Goal: Entertainment & Leisure: Browse casually

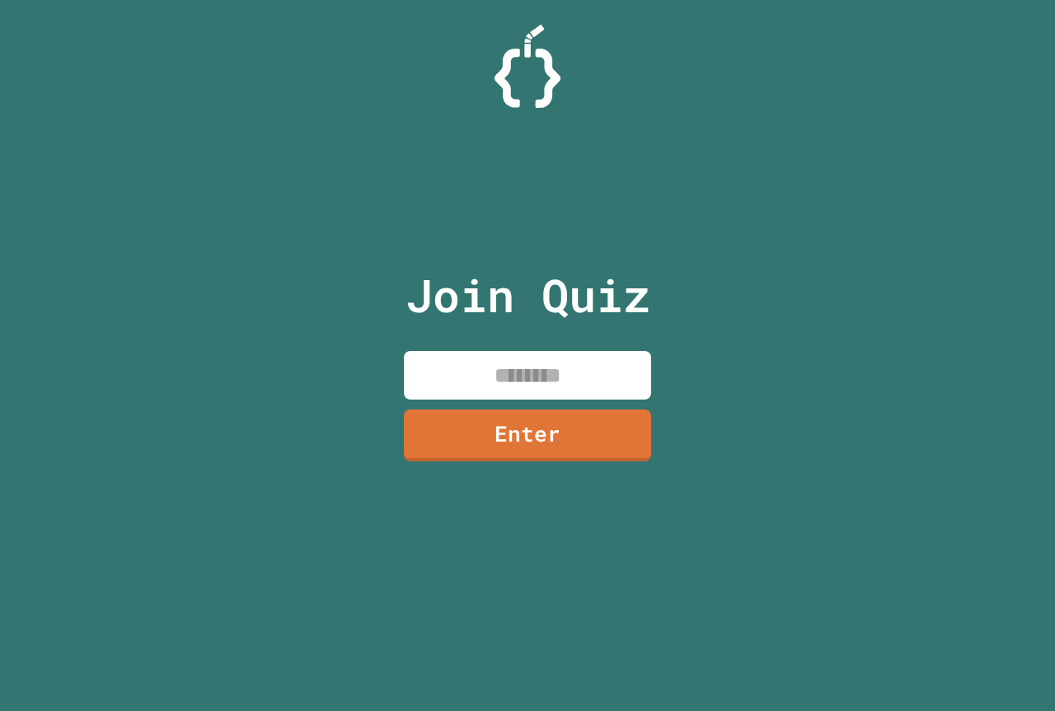
click at [514, 358] on input at bounding box center [527, 375] width 247 height 49
type input "********"
click at [635, 434] on link "Enter" at bounding box center [527, 436] width 247 height 52
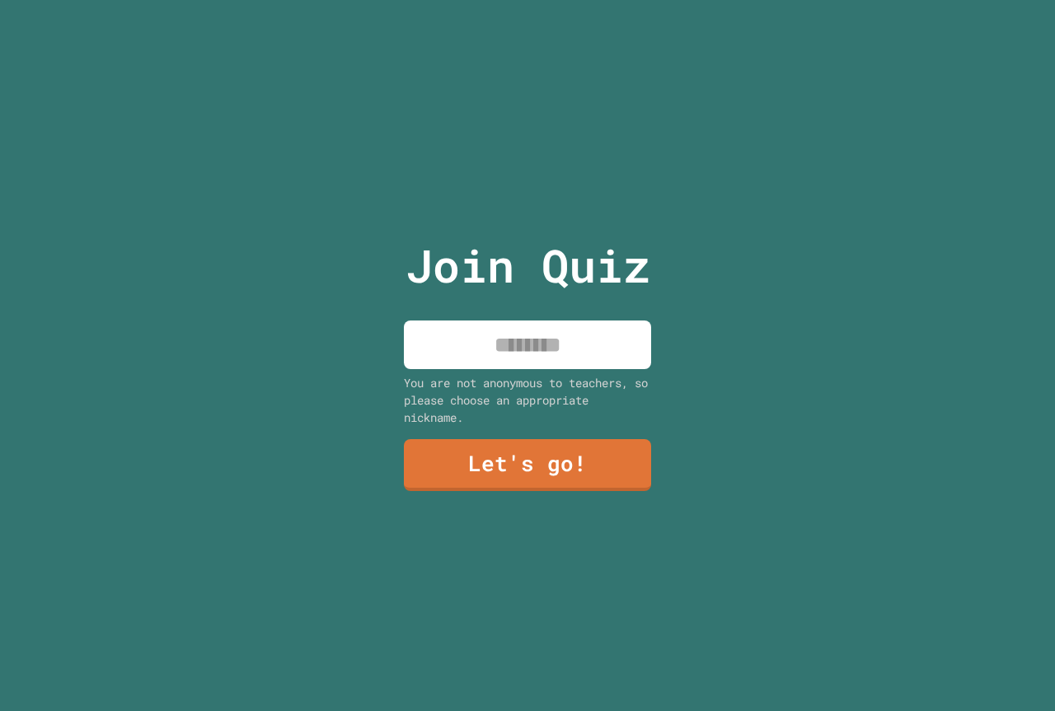
click at [580, 336] on input at bounding box center [527, 345] width 247 height 49
type input "*********"
click at [489, 439] on link "Let's go!" at bounding box center [527, 465] width 247 height 52
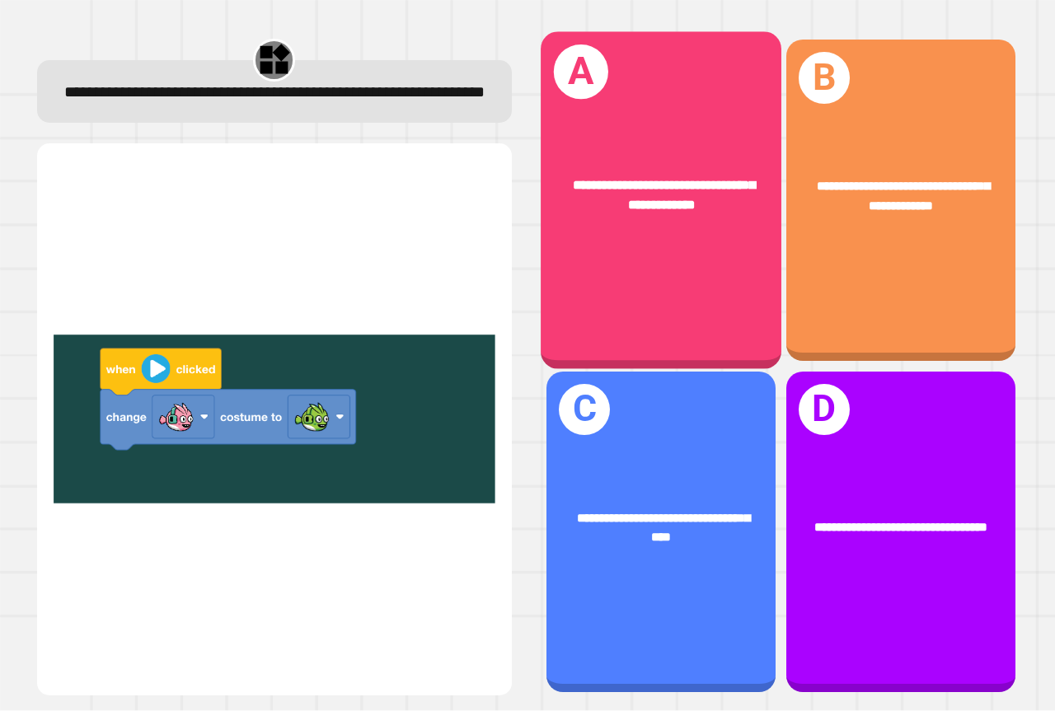
click at [674, 247] on div "**********" at bounding box center [661, 200] width 241 height 337
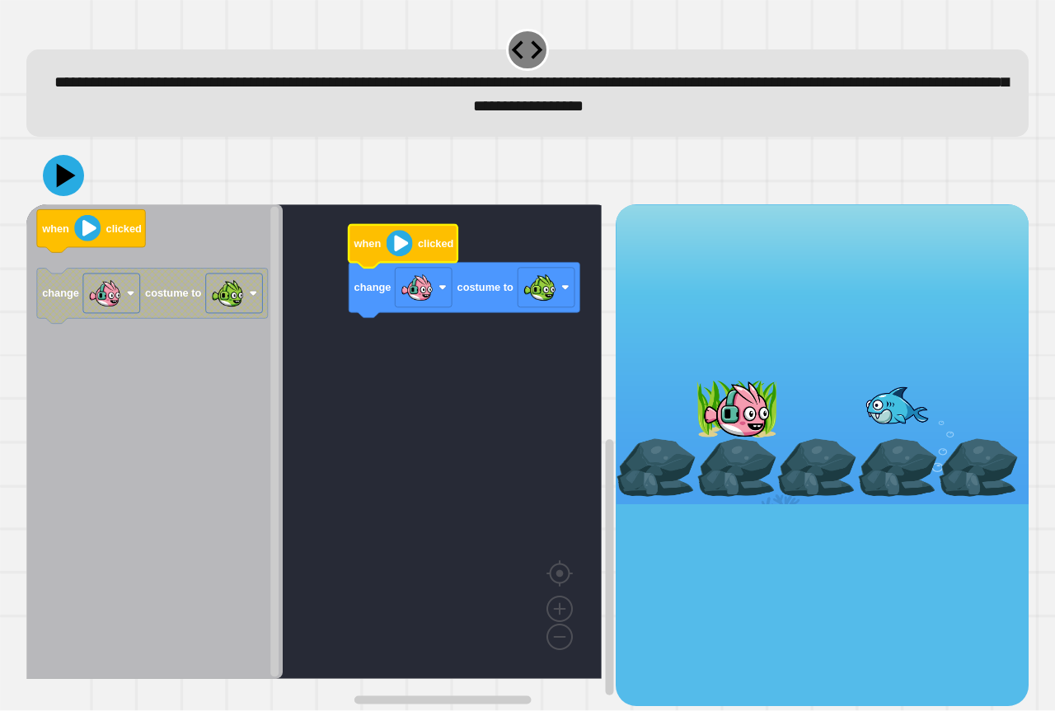
click at [420, 246] on text "clicked" at bounding box center [435, 244] width 35 height 12
click at [59, 189] on icon at bounding box center [64, 176] width 42 height 42
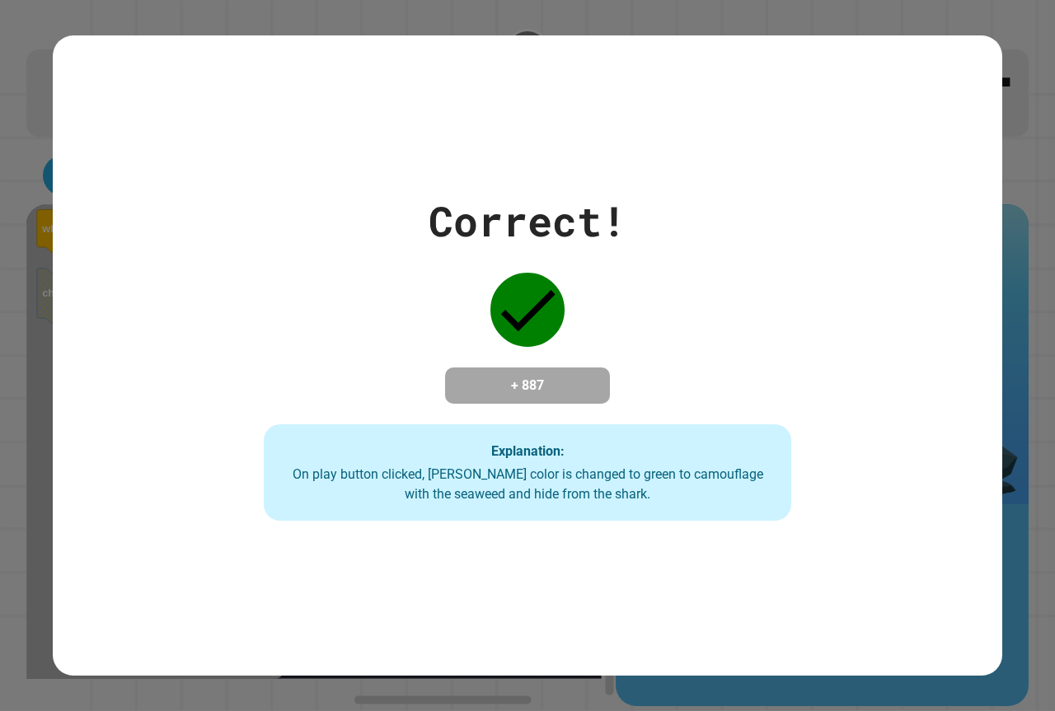
click at [669, 238] on div "Correct! + 887 Explanation: On play button clicked, [PERSON_NAME] color is chan…" at bounding box center [528, 355] width 753 height 331
click at [670, 237] on div "Correct! + 887 Explanation: On play button clicked, [PERSON_NAME] color is chan…" at bounding box center [528, 355] width 753 height 331
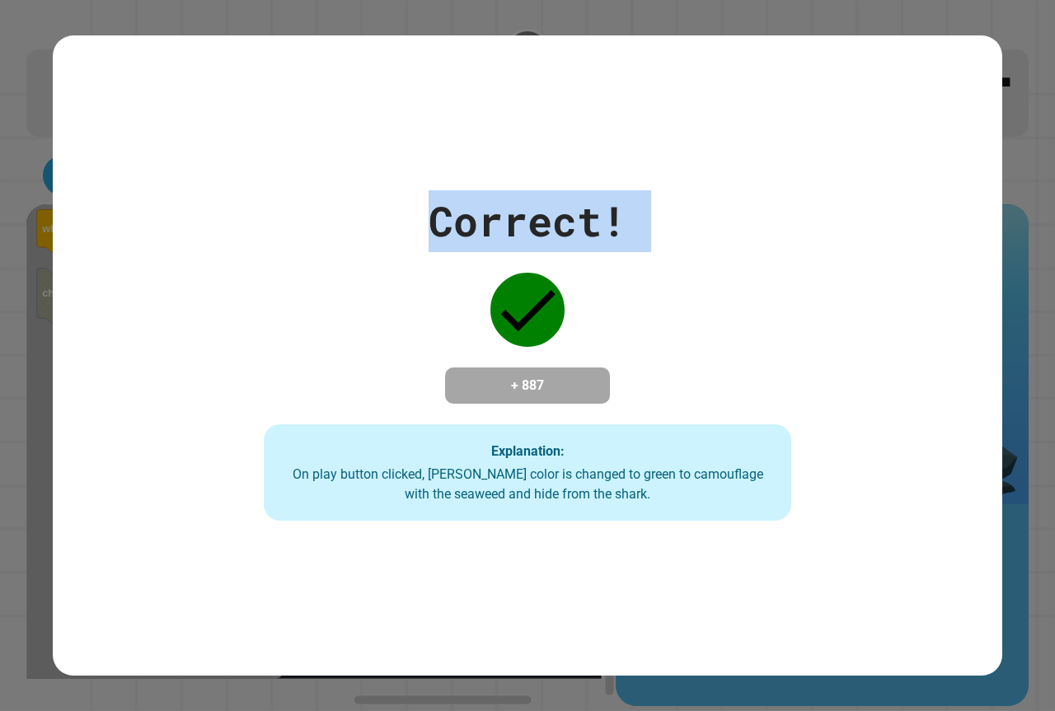
click at [670, 237] on div "Correct! + 887 Explanation: On play button clicked, [PERSON_NAME] color is chan…" at bounding box center [528, 355] width 753 height 331
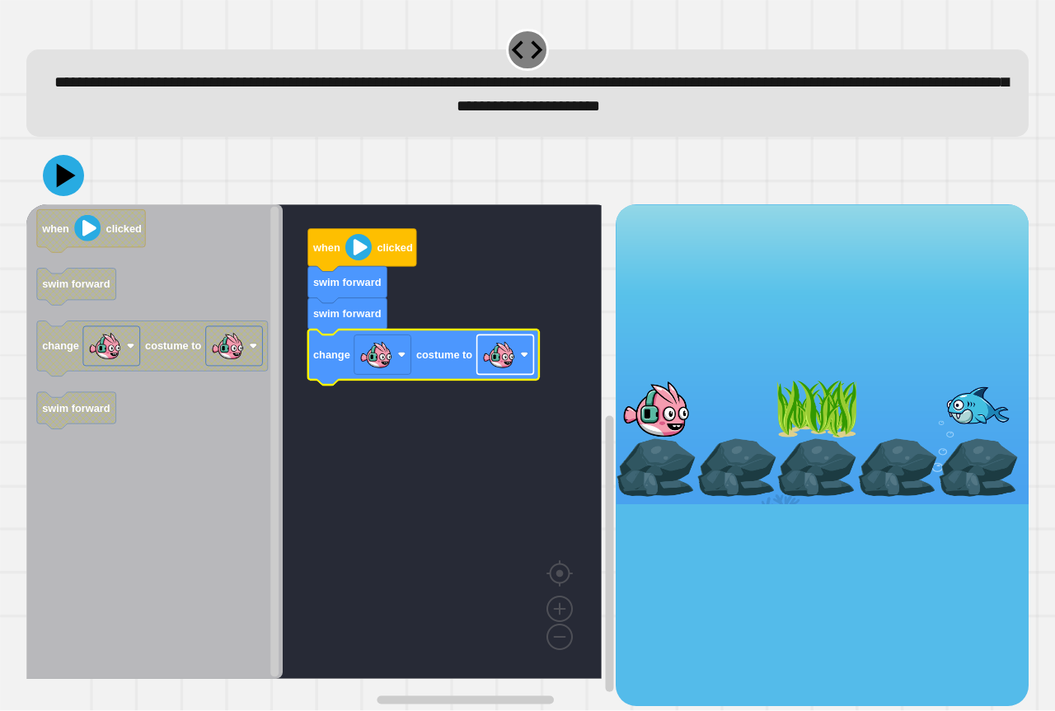
click at [513, 363] on image "Blockly Workspace" at bounding box center [498, 355] width 33 height 33
drag, startPoint x: 117, startPoint y: 188, endPoint x: 53, endPoint y: 185, distance: 64.4
click at [84, 185] on div at bounding box center [527, 176] width 1003 height 58
click at [53, 185] on icon at bounding box center [63, 175] width 49 height 49
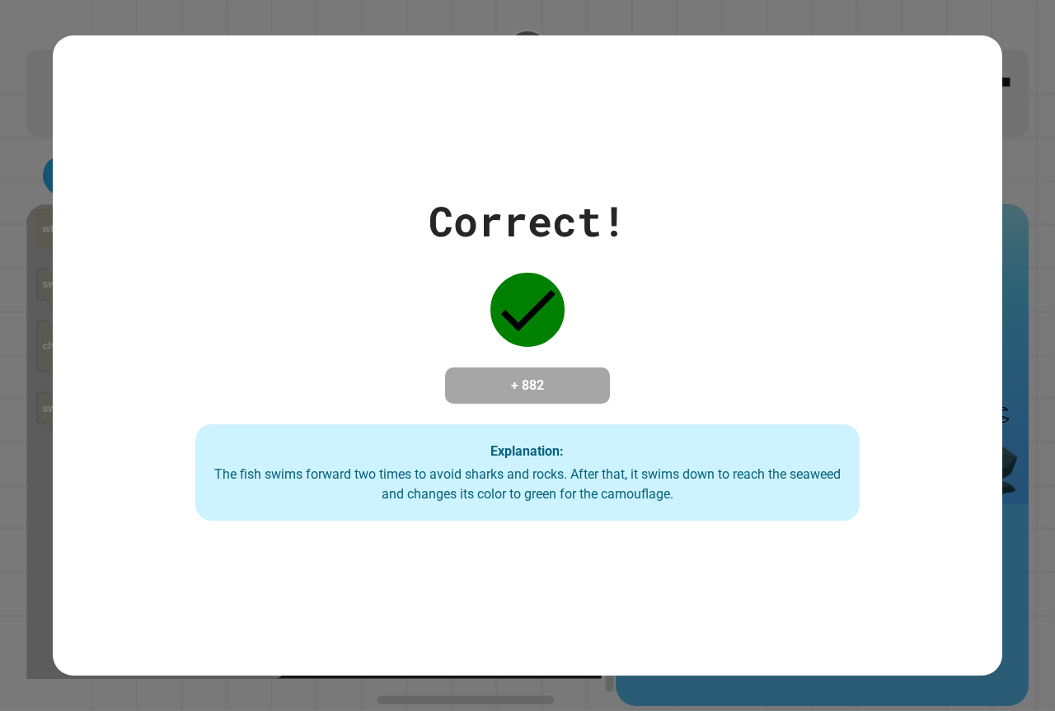
click at [903, 284] on div "Correct! + 882 Explanation: The fish swims forward two times to avoid sharks an…" at bounding box center [528, 355] width 950 height 331
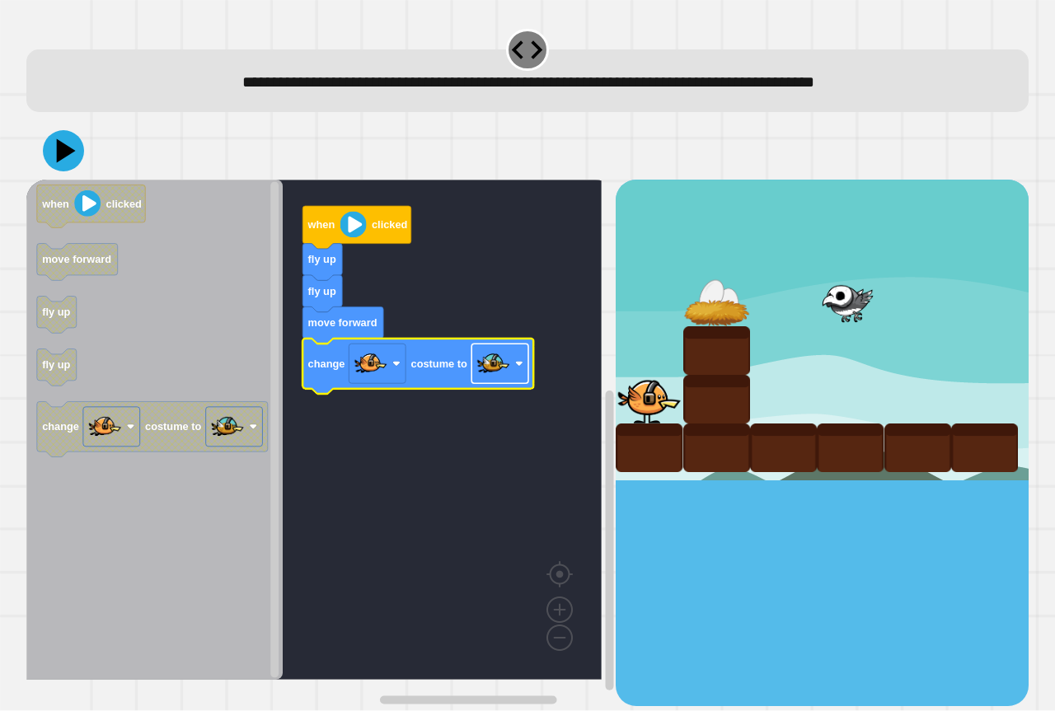
click at [494, 369] on image "Blockly Workspace" at bounding box center [493, 364] width 33 height 33
click at [490, 380] on image "Blockly Workspace" at bounding box center [493, 364] width 33 height 33
drag, startPoint x: 49, startPoint y: 149, endPoint x: 52, endPoint y: 159, distance: 10.2
click at [50, 149] on icon at bounding box center [63, 150] width 49 height 49
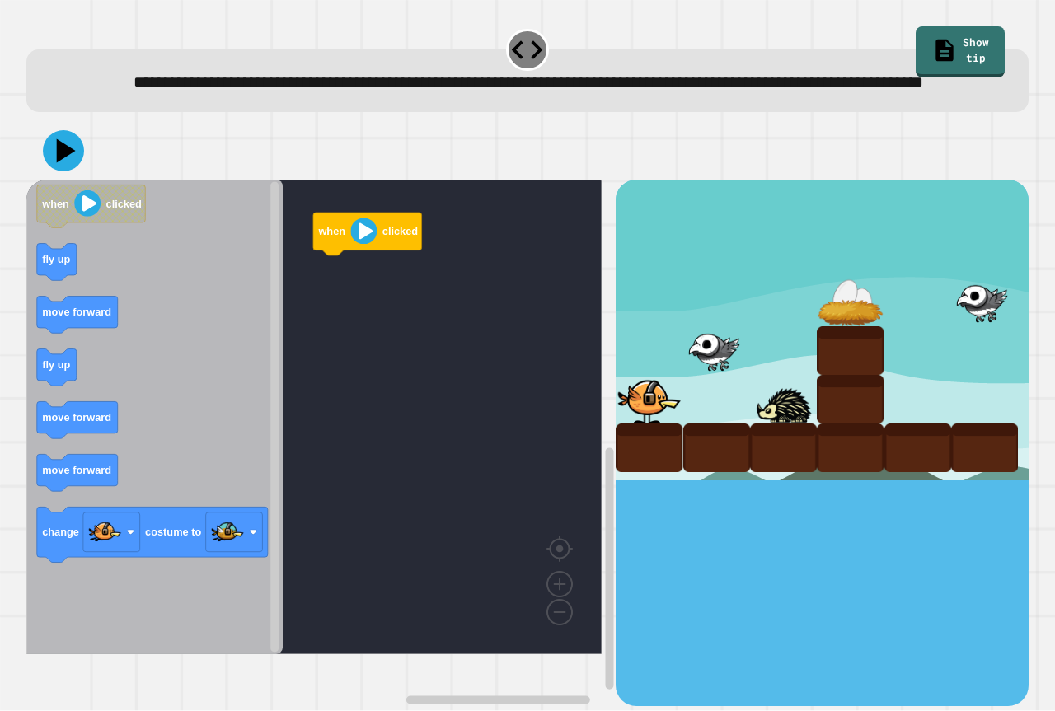
click at [171, 355] on icon "Blockly Workspace" at bounding box center [154, 417] width 256 height 475
click at [303, 319] on rect "Blockly Workspace" at bounding box center [313, 417] width 575 height 475
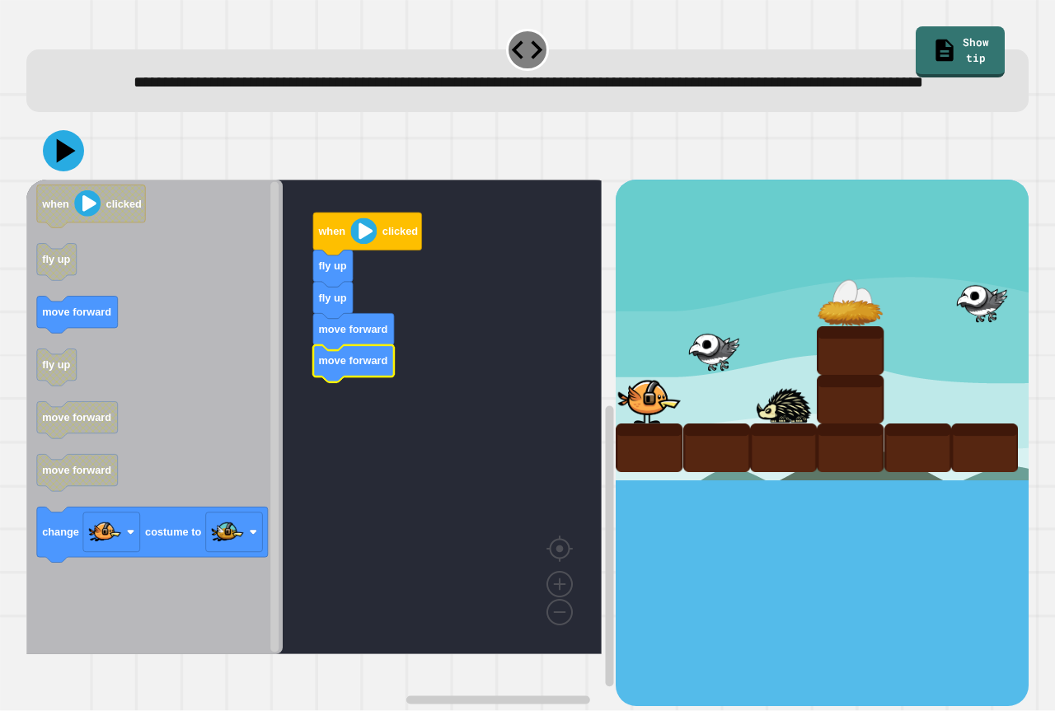
click at [123, 331] on icon "Blockly Workspace" at bounding box center [154, 417] width 256 height 475
click at [73, 322] on icon "Blockly Workspace" at bounding box center [154, 417] width 256 height 475
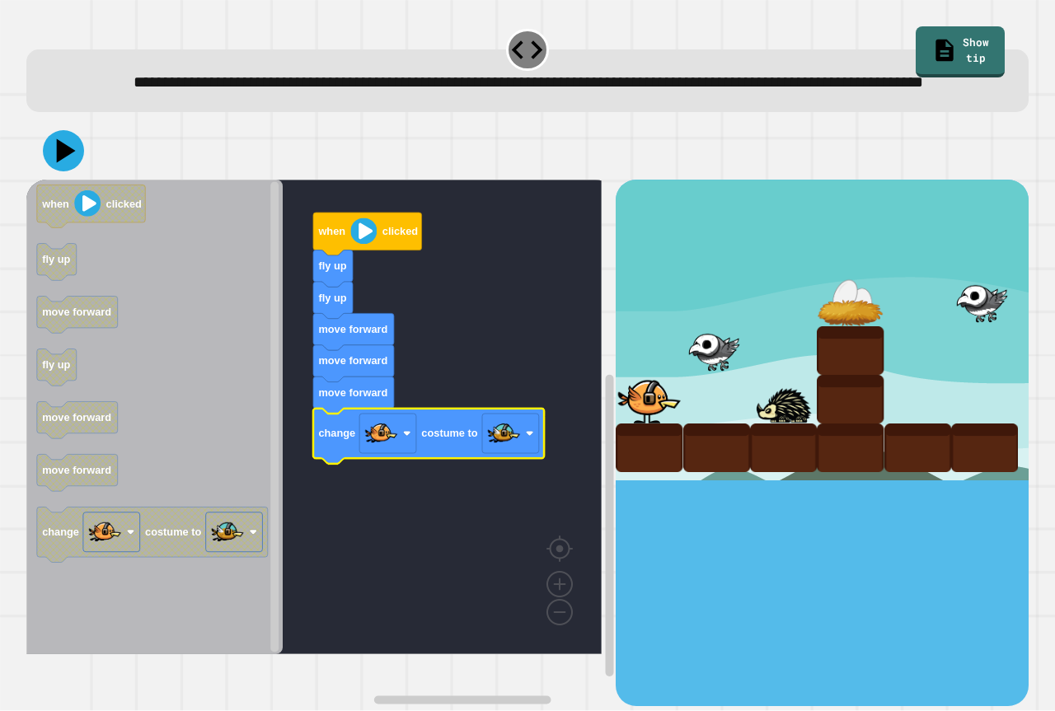
drag, startPoint x: 37, startPoint y: 162, endPoint x: 46, endPoint y: 166, distance: 10.0
click at [42, 164] on div at bounding box center [527, 151] width 1003 height 58
click at [58, 166] on icon at bounding box center [66, 151] width 23 height 29
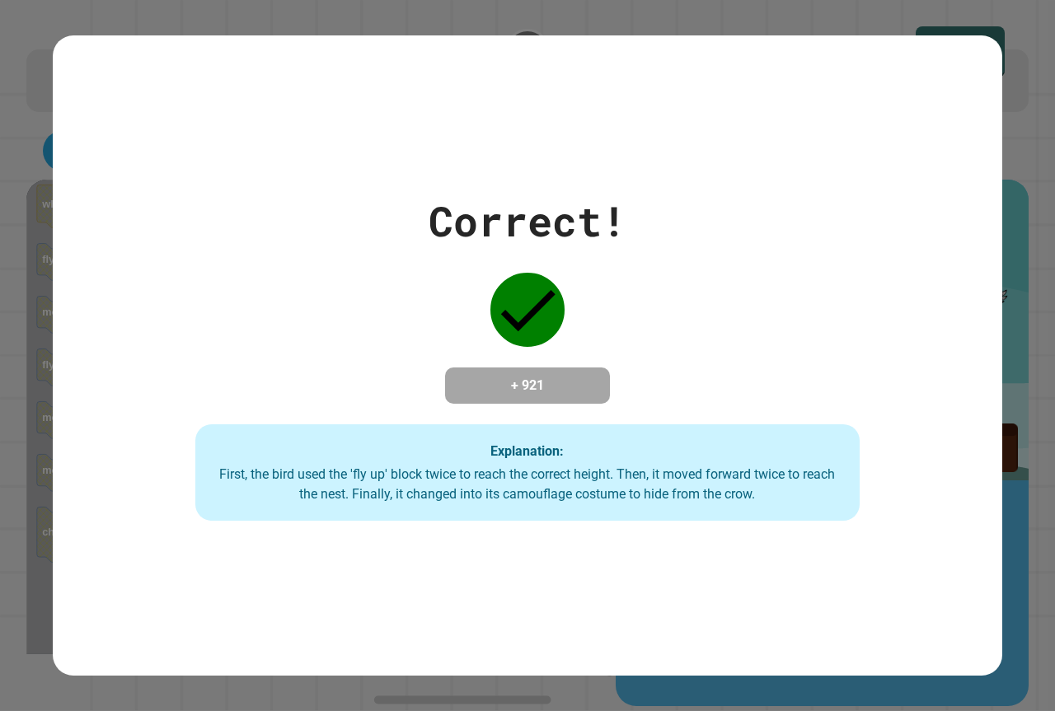
drag, startPoint x: 527, startPoint y: 307, endPoint x: 527, endPoint y: 228, distance: 79.1
click at [527, 229] on div "Correct! + 921 Explanation: First, the bird used the 'fly up' block twice to re…" at bounding box center [528, 355] width 950 height 331
click at [532, 286] on icon at bounding box center [528, 310] width 74 height 74
click at [1007, 16] on div "Correct! + 921 Explanation: First, the bird used the 'fly up' block twice to re…" at bounding box center [527, 355] width 1055 height 711
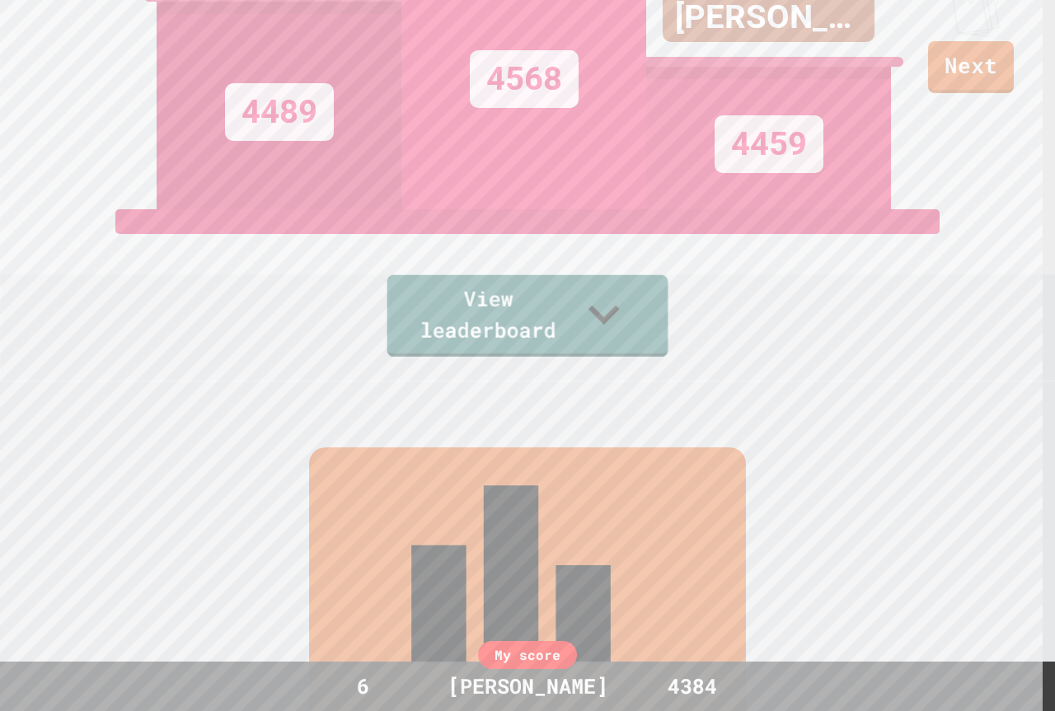
click at [596, 342] on link "View leaderboard" at bounding box center [527, 316] width 281 height 82
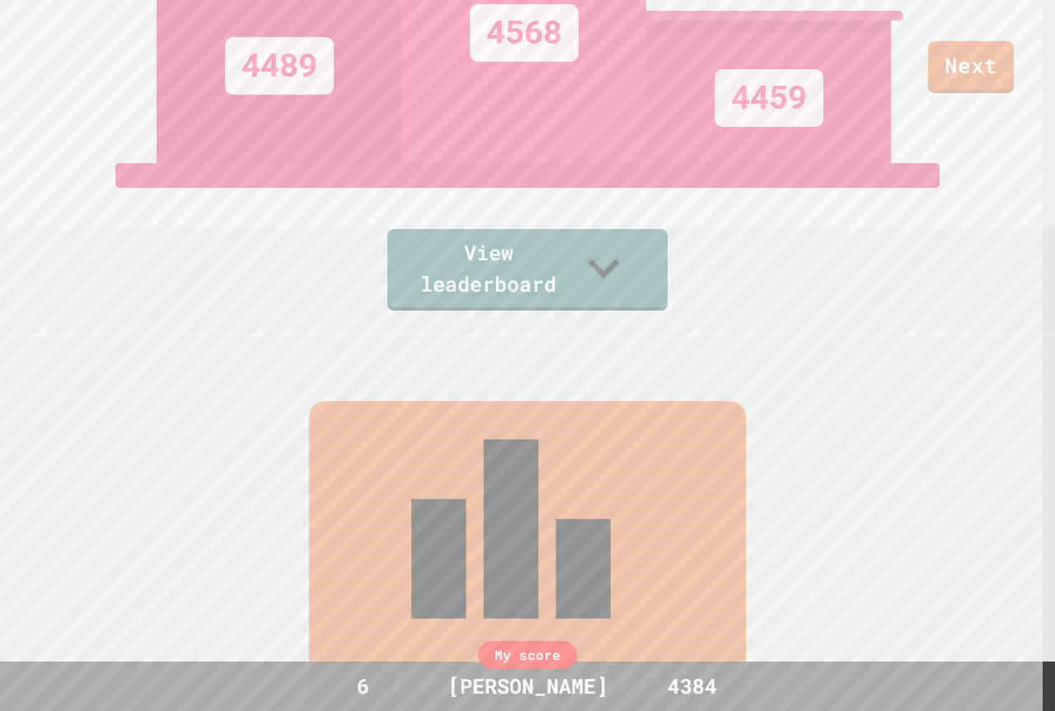
scroll to position [46, 0]
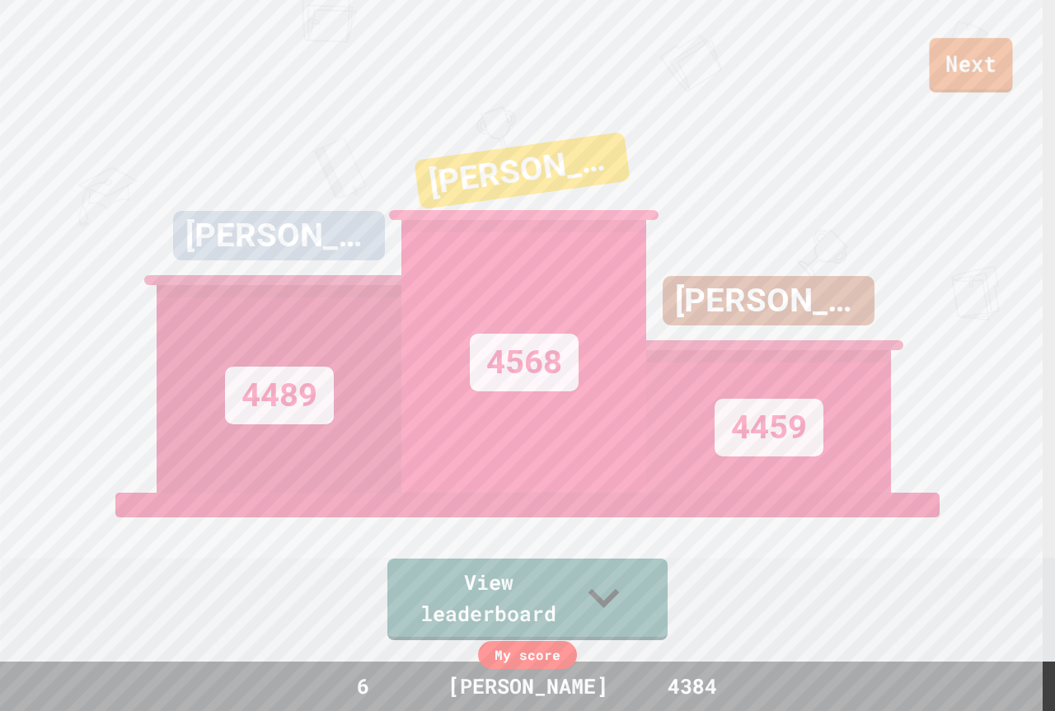
click at [946, 58] on link "Next" at bounding box center [970, 65] width 83 height 54
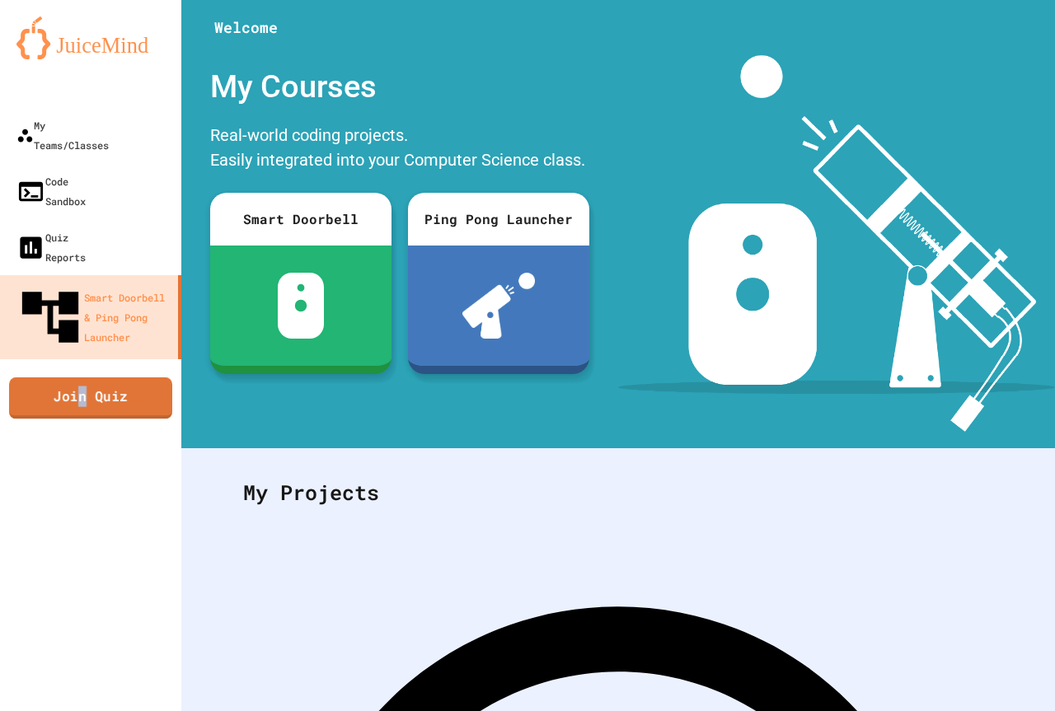
drag, startPoint x: 81, startPoint y: 298, endPoint x: 84, endPoint y: 282, distance: 16.0
drag, startPoint x: 84, startPoint y: 282, endPoint x: 77, endPoint y: 307, distance: 25.6
click at [77, 380] on link "Join Quiz" at bounding box center [90, 400] width 163 height 40
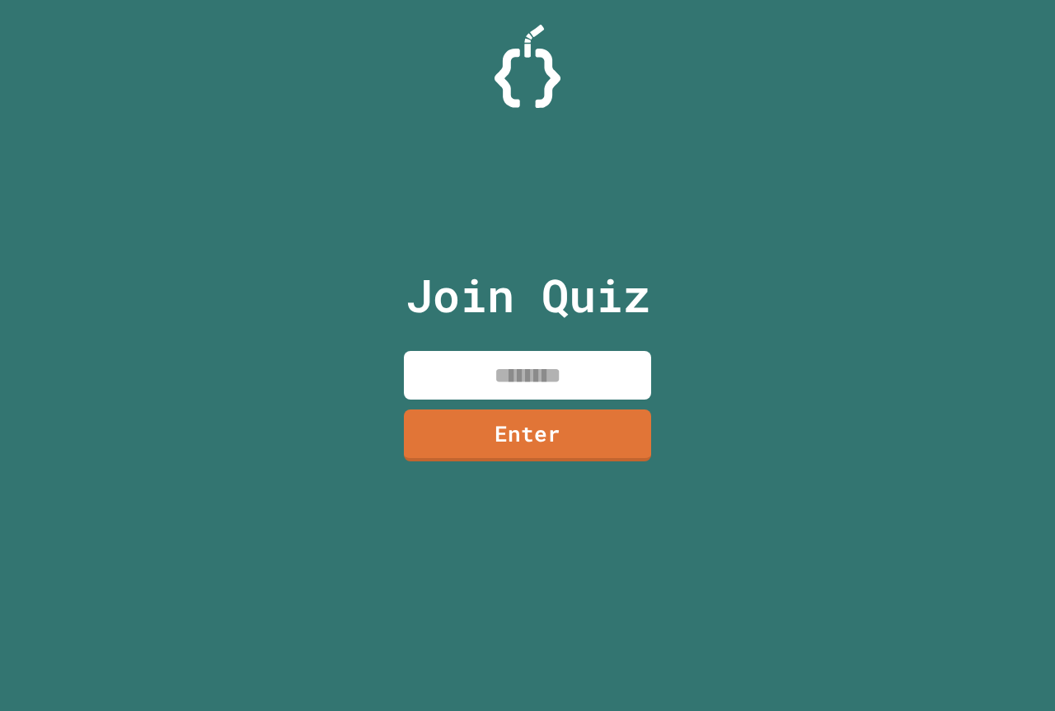
click at [530, 361] on input at bounding box center [527, 375] width 247 height 49
click at [542, 453] on link "Enter" at bounding box center [528, 435] width 247 height 52
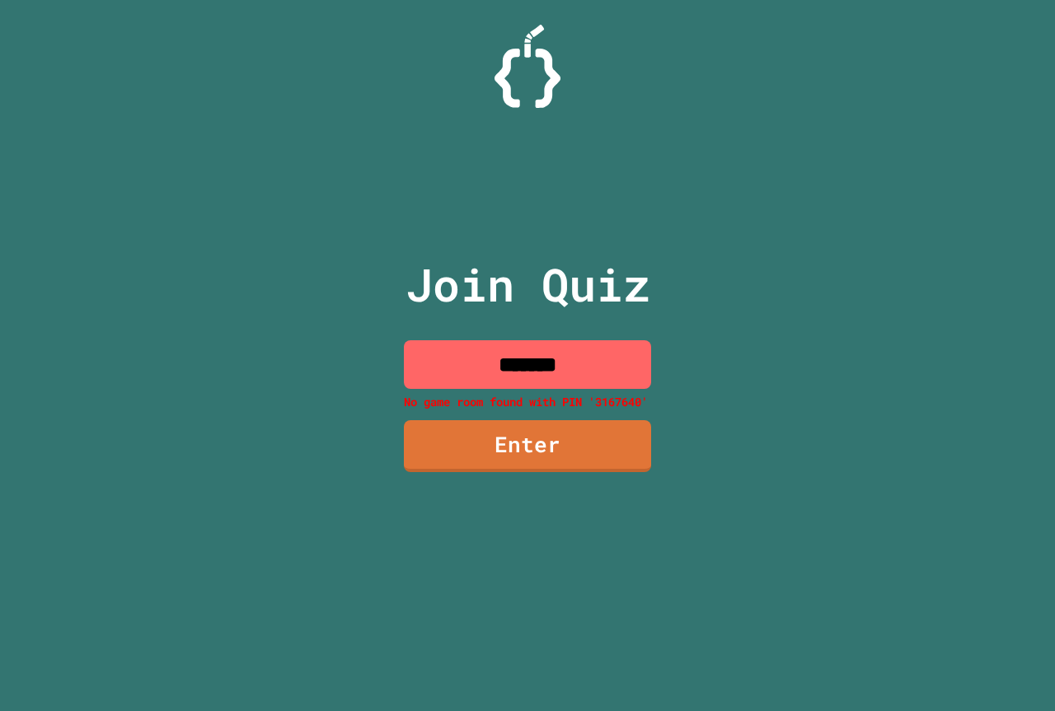
click at [534, 371] on input "*******" at bounding box center [527, 364] width 247 height 49
drag, startPoint x: 548, startPoint y: 385, endPoint x: 528, endPoint y: 367, distance: 26.8
click at [528, 367] on input "*******" at bounding box center [527, 364] width 247 height 49
click at [540, 367] on input "*******" at bounding box center [527, 364] width 247 height 49
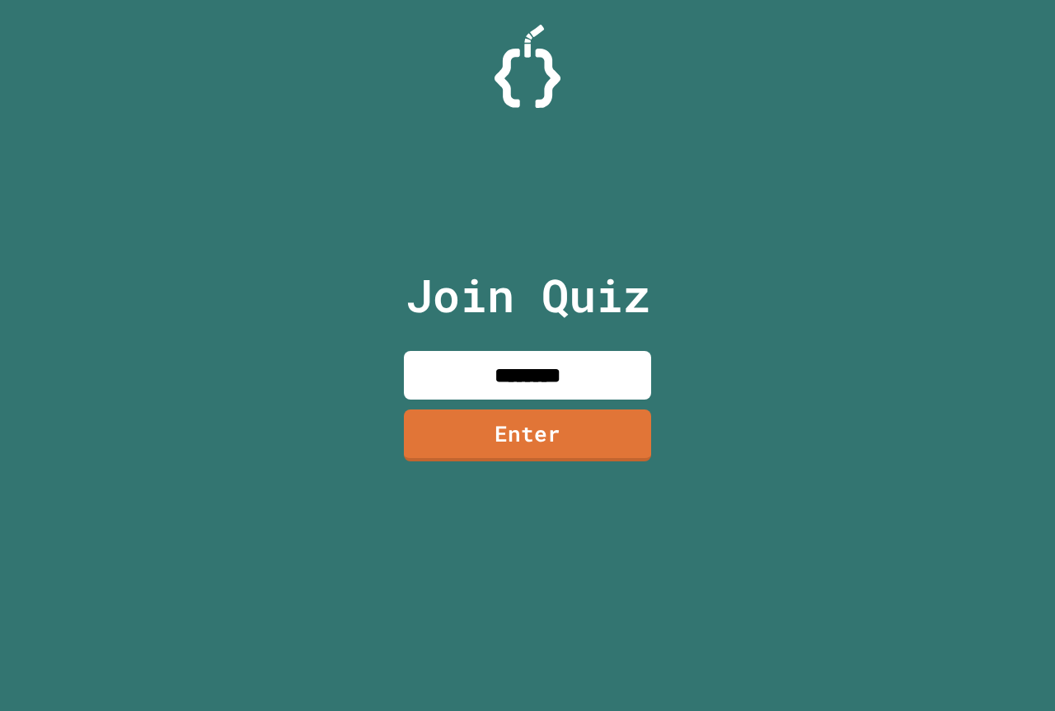
type input "********"
click at [609, 445] on link "Enter" at bounding box center [527, 434] width 249 height 54
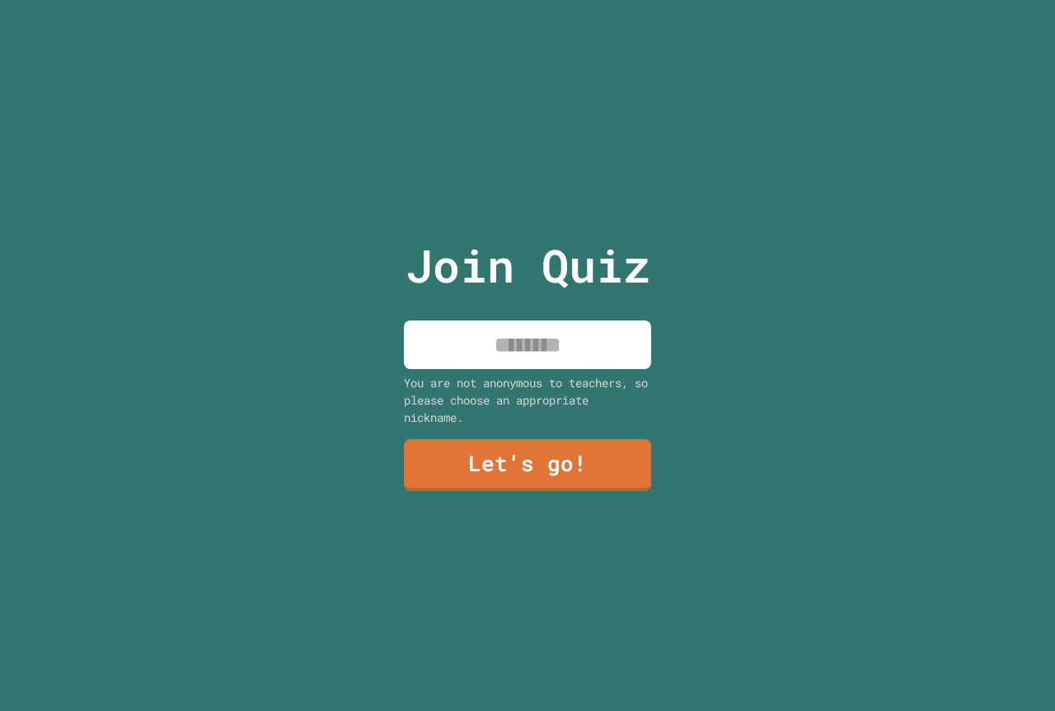
click at [536, 342] on input at bounding box center [527, 345] width 247 height 49
type input "****"
click at [566, 474] on link "Let's go!" at bounding box center [527, 464] width 242 height 54
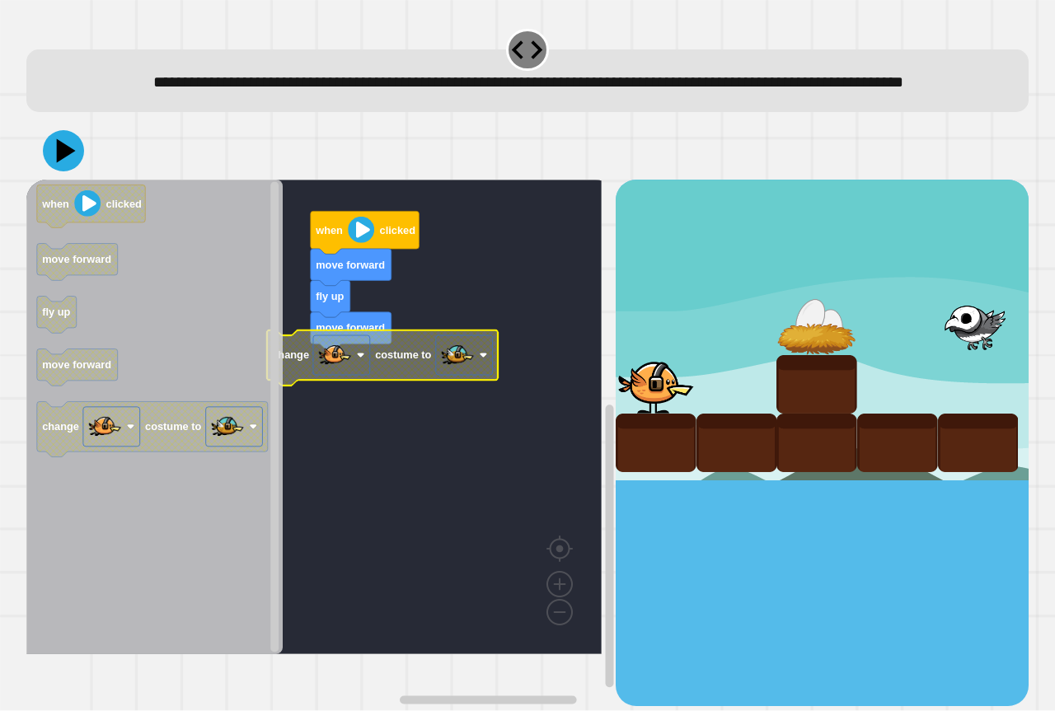
click at [422, 386] on icon "Blockly Workspace" at bounding box center [382, 358] width 231 height 55
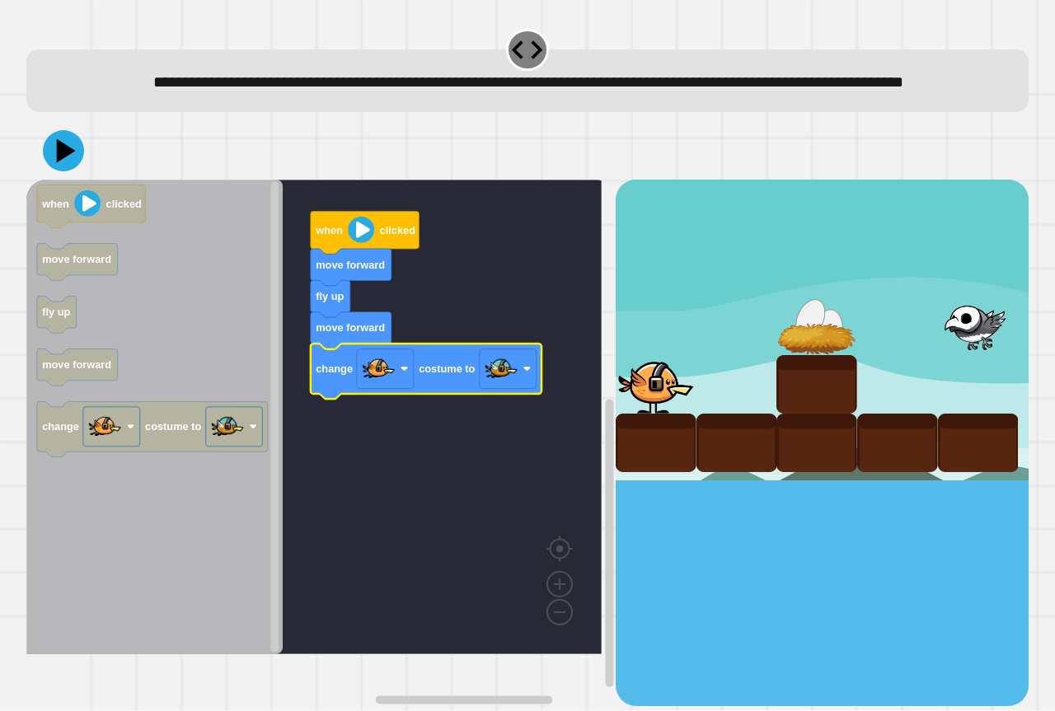
click at [76, 163] on icon at bounding box center [63, 150] width 41 height 41
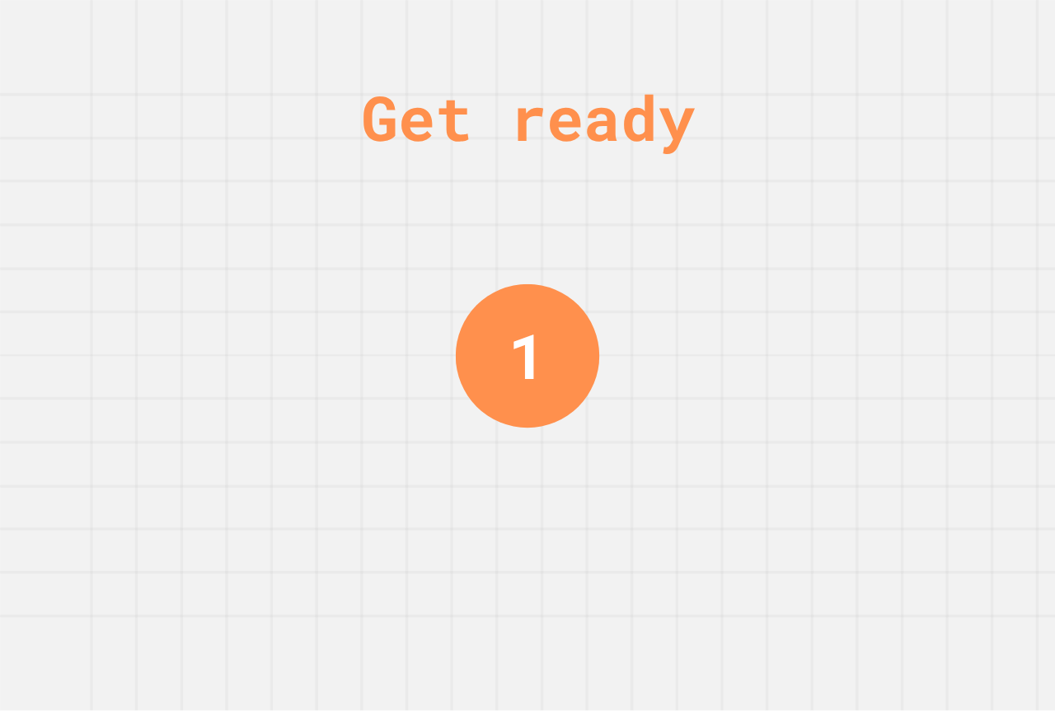
click at [323, 351] on div "Get ready 1" at bounding box center [527, 355] width 1055 height 711
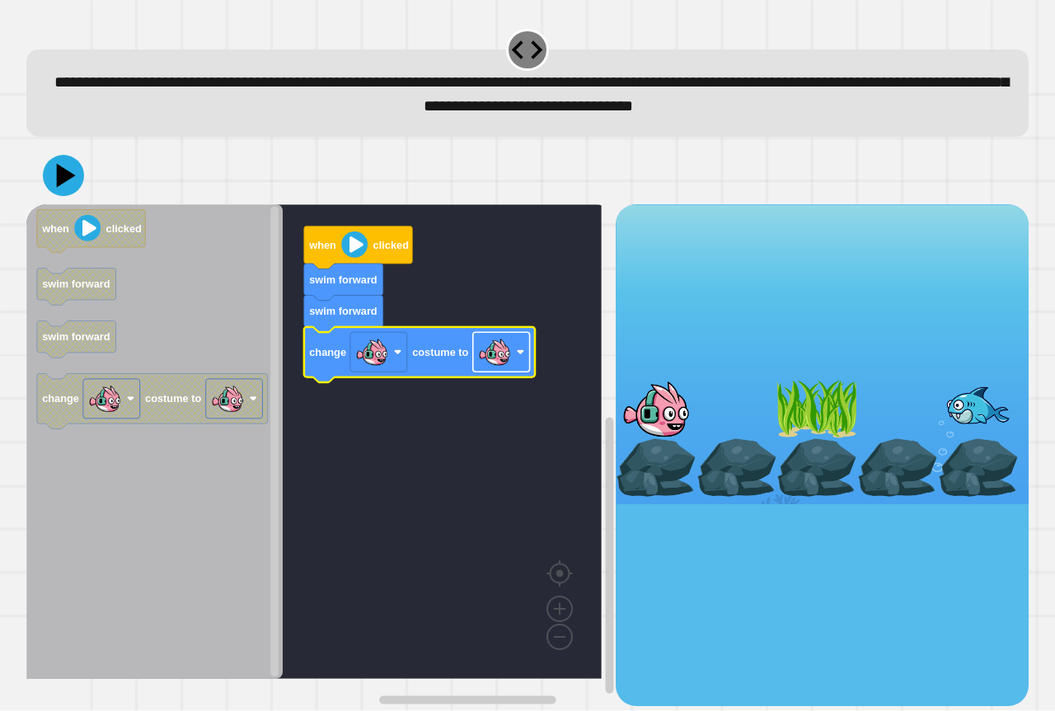
click at [488, 355] on image "Blockly Workspace" at bounding box center [494, 352] width 33 height 33
click at [52, 196] on div at bounding box center [527, 176] width 1003 height 58
click at [57, 192] on icon at bounding box center [63, 175] width 49 height 49
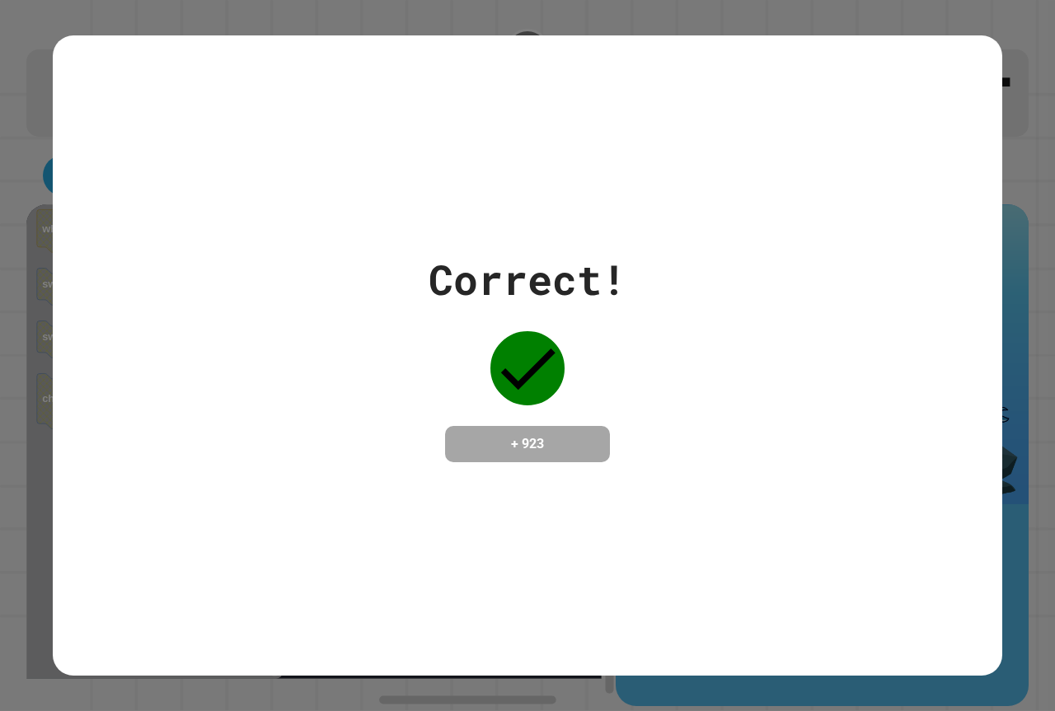
drag, startPoint x: 103, startPoint y: 27, endPoint x: 96, endPoint y: 7, distance: 20.9
click at [97, 9] on div "Correct! + 923" at bounding box center [527, 355] width 1055 height 711
click at [402, 284] on div "Correct! + 923" at bounding box center [528, 356] width 950 height 214
drag, startPoint x: 432, startPoint y: 264, endPoint x: 349, endPoint y: 284, distance: 85.6
click at [349, 284] on div "Correct! + 923" at bounding box center [528, 356] width 950 height 214
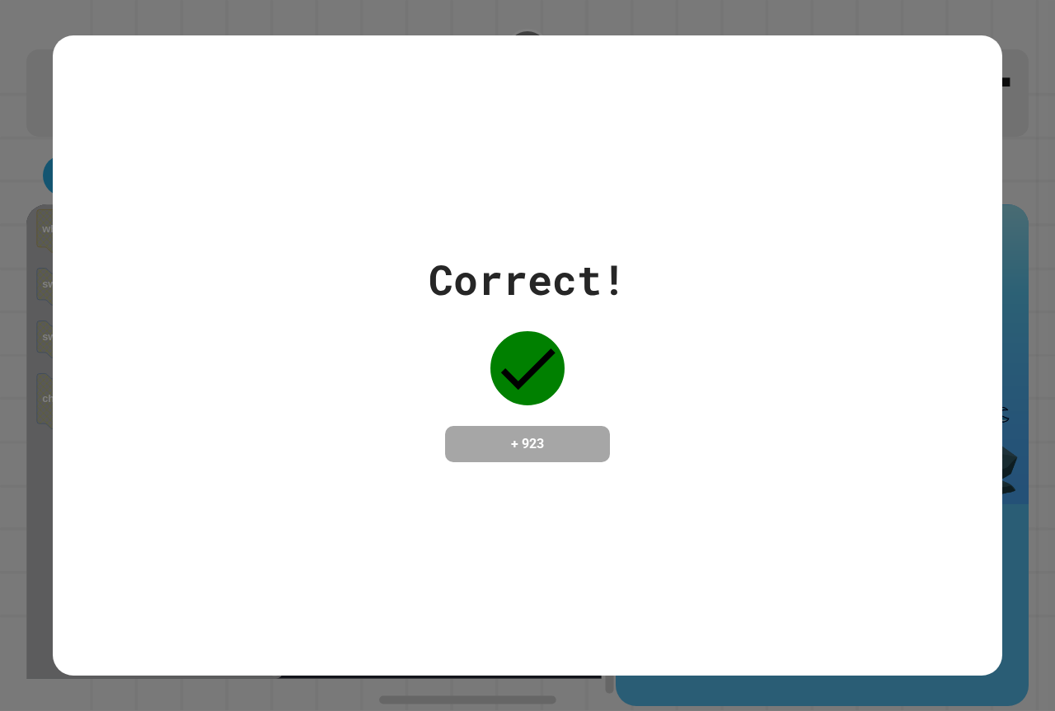
click at [392, 268] on div "Correct! + 923" at bounding box center [528, 356] width 950 height 214
click at [325, 228] on div "Correct! + 923" at bounding box center [528, 355] width 950 height 641
drag, startPoint x: 212, startPoint y: 153, endPoint x: 157, endPoint y: 109, distance: 70.9
click at [150, 109] on div "Correct! + 923" at bounding box center [528, 355] width 950 height 641
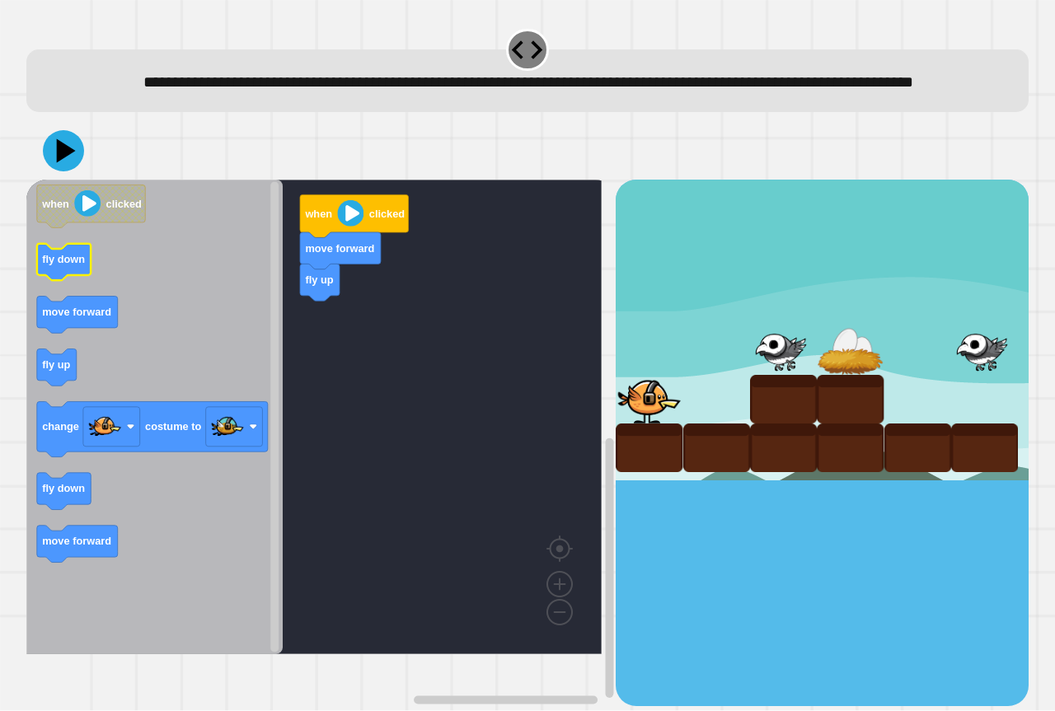
click at [66, 301] on g "when clicked fly down move forward fly up change costume to fly down move forwa…" at bounding box center [152, 374] width 231 height 378
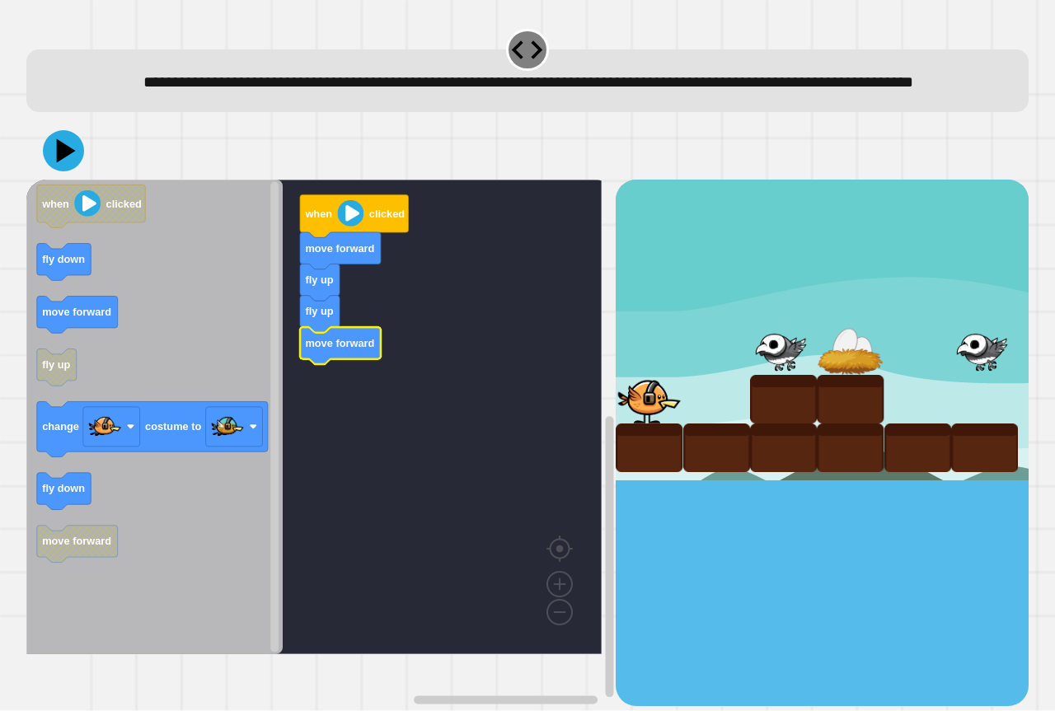
click at [70, 354] on icon "when clicked fly down move forward fly up change costume to fly down move forwa…" at bounding box center [154, 417] width 256 height 475
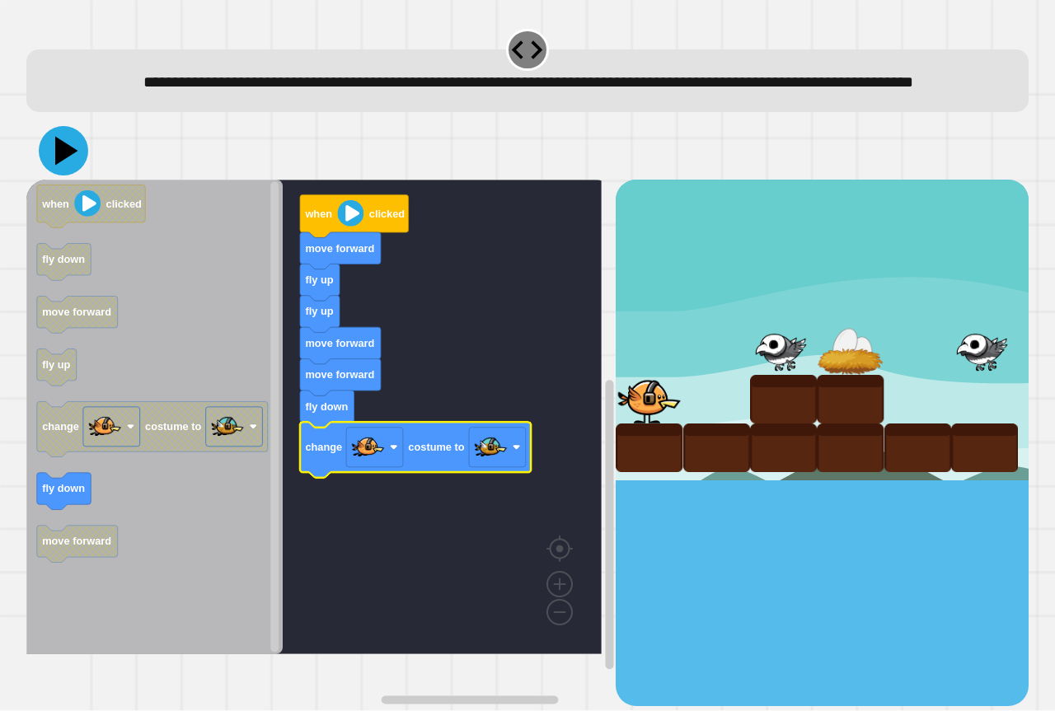
click at [57, 168] on icon at bounding box center [63, 150] width 49 height 49
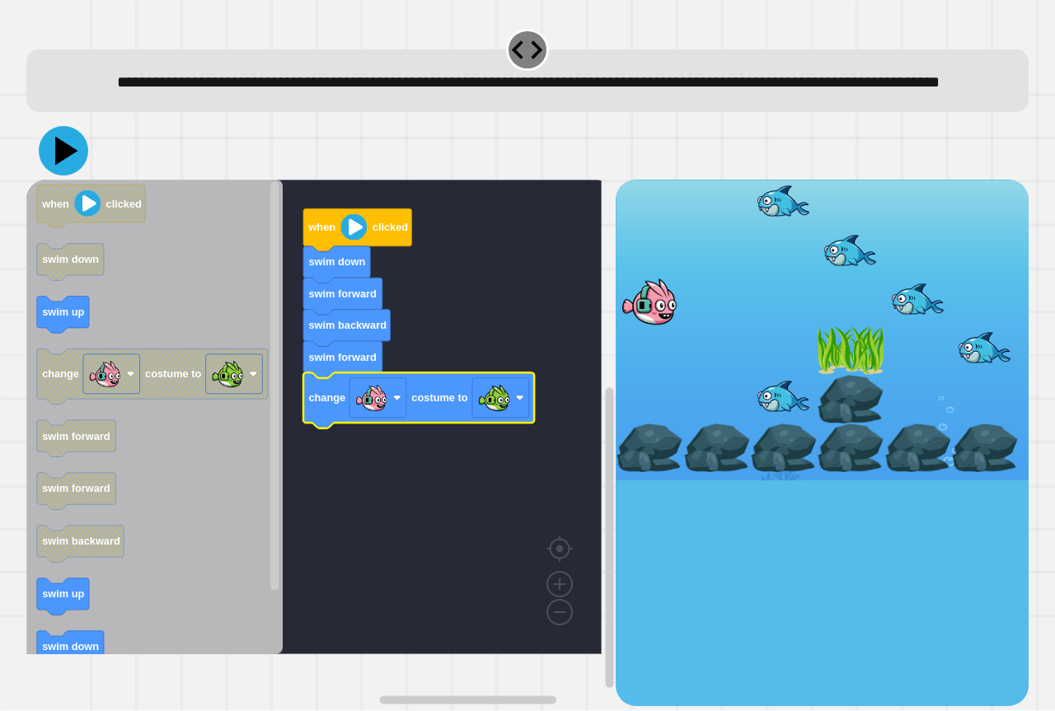
click at [47, 167] on icon at bounding box center [63, 150] width 49 height 49
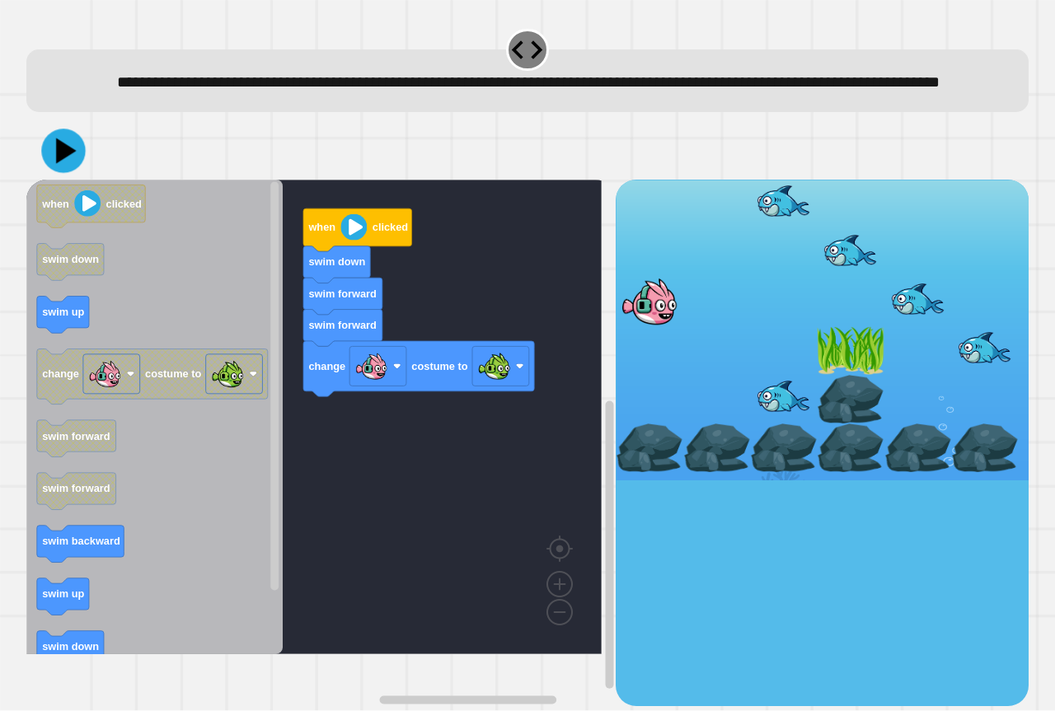
click at [67, 148] on div "when clicked swim down swim forward swim forward change costume to when clicked…" at bounding box center [527, 414] width 1013 height 594
click at [68, 173] on icon at bounding box center [63, 151] width 45 height 45
click at [77, 334] on icon "Blockly Workspace" at bounding box center [63, 315] width 52 height 37
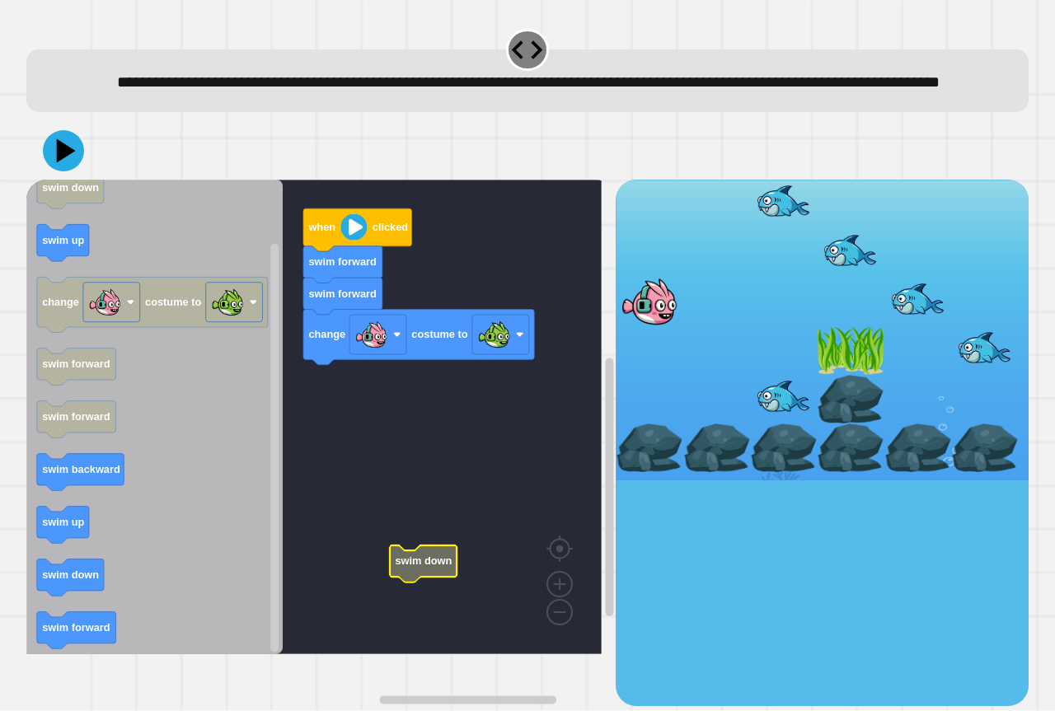
click at [101, 655] on icon "when clicked swim down swim up change costume to swim forward swim forward swim…" at bounding box center [154, 417] width 256 height 475
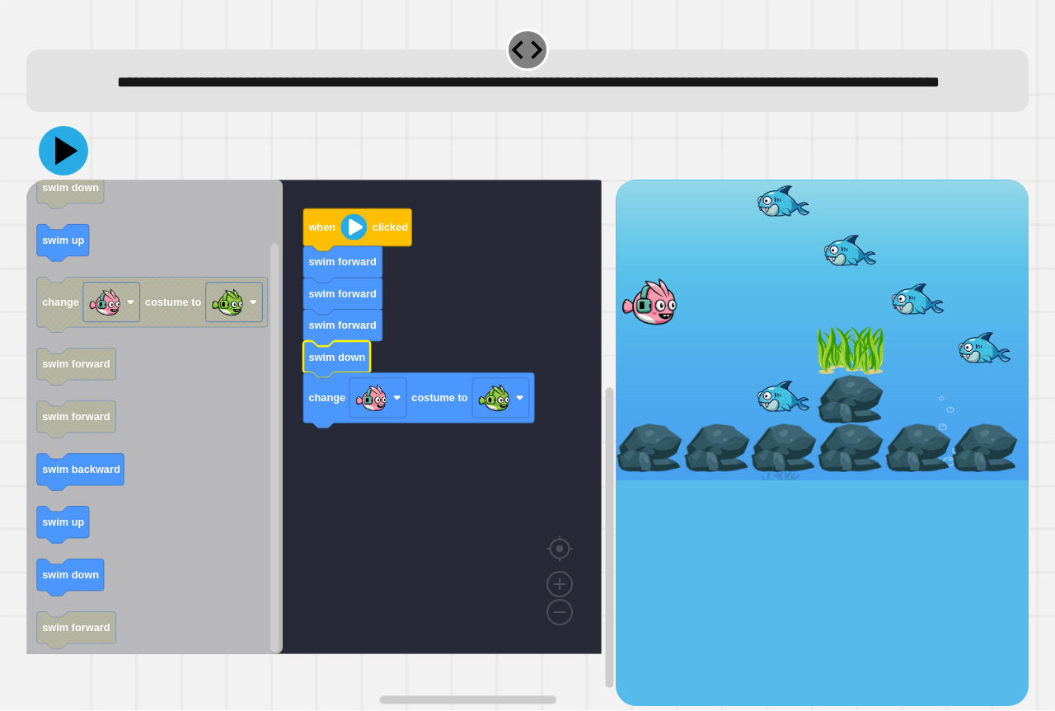
click at [66, 167] on icon at bounding box center [63, 150] width 49 height 49
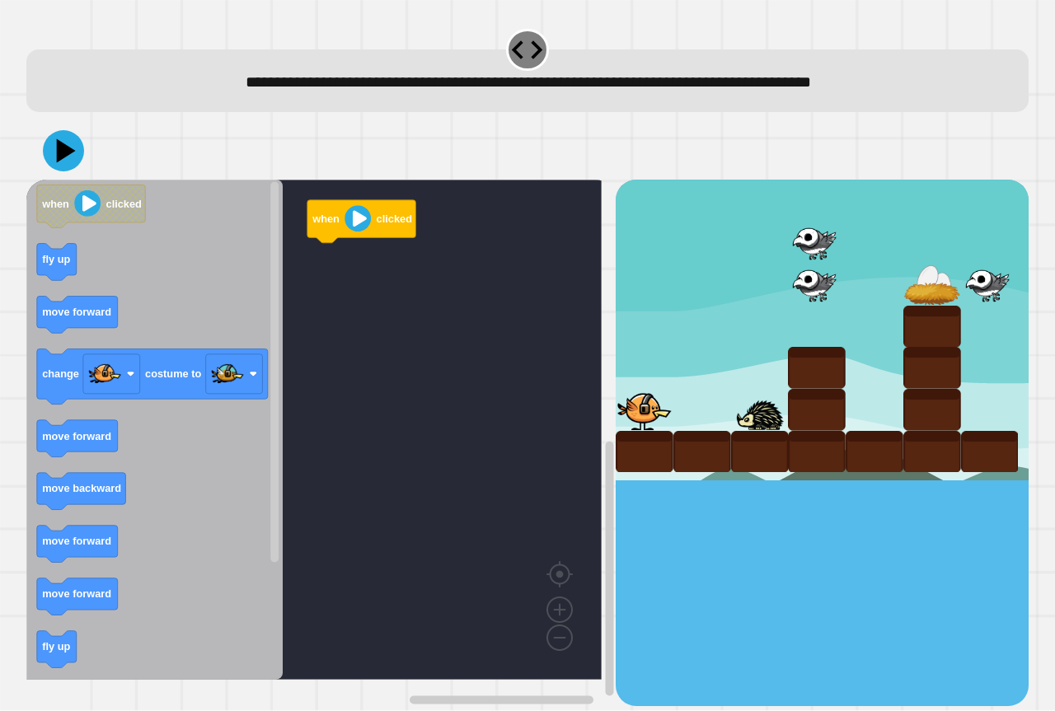
click at [60, 284] on icon "Blockly Workspace" at bounding box center [154, 430] width 256 height 500
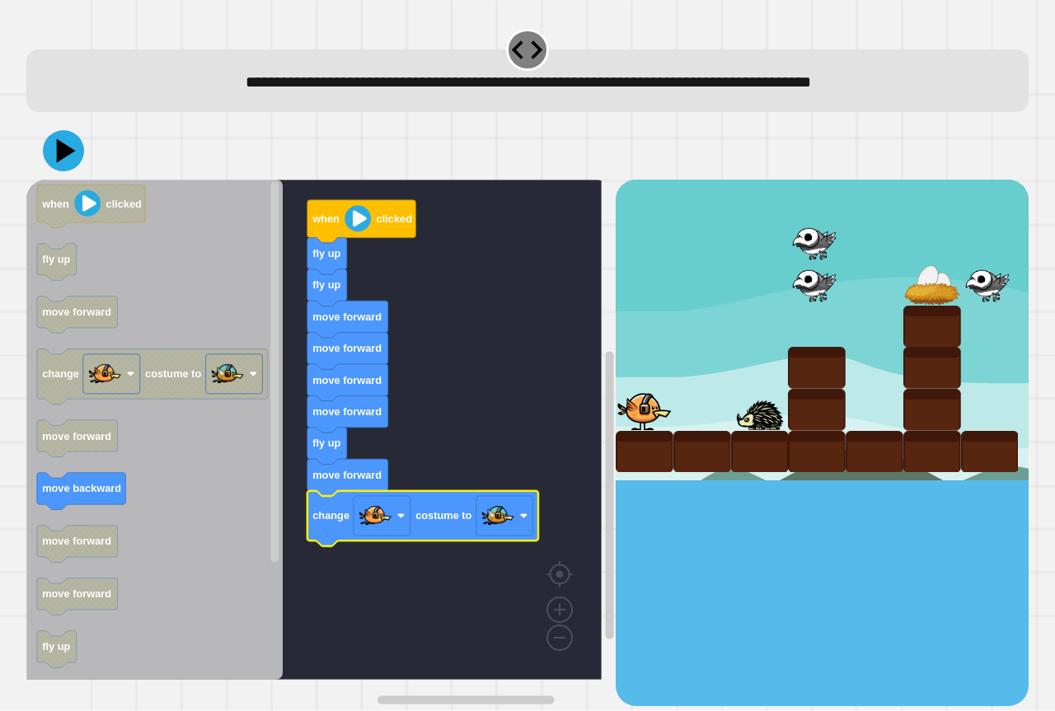
click at [73, 181] on icon "when clicked fly up move forward change costume to move forward move backward m…" at bounding box center [154, 430] width 256 height 500
click at [59, 162] on icon at bounding box center [66, 152] width 21 height 26
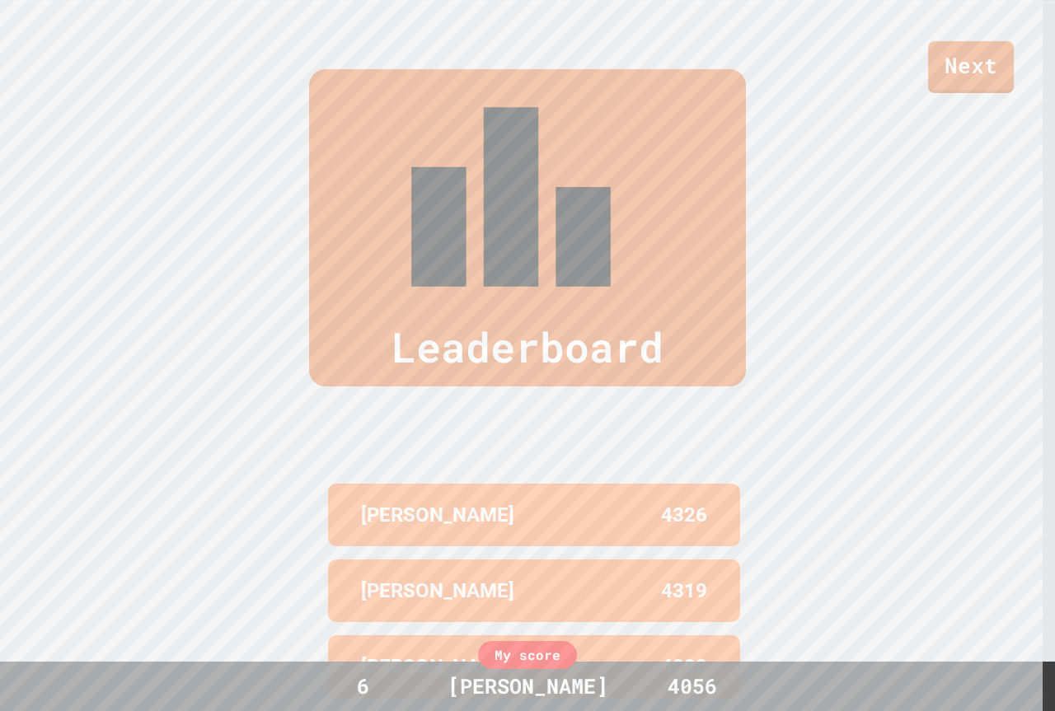
scroll to position [718, 0]
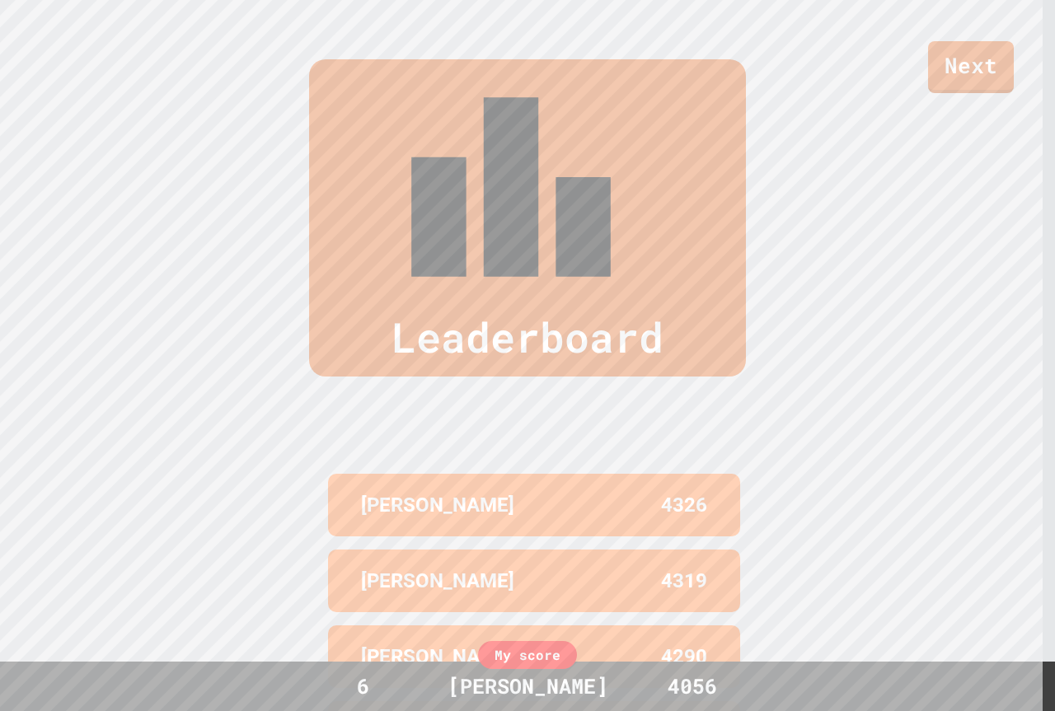
drag, startPoint x: 87, startPoint y: 430, endPoint x: 436, endPoint y: 531, distance: 363.7
drag, startPoint x: 436, startPoint y: 531, endPoint x: 215, endPoint y: 472, distance: 228.8
click at [210, 469] on div "Leaderboard [PERSON_NAME] 4326 KINGSTON [PERSON_NAME] 4319 [PERSON_NAME] 4290 […" at bounding box center [527, 452] width 1055 height 919
drag, startPoint x: 1001, startPoint y: 82, endPoint x: 1003, endPoint y: 63, distance: 19.0
click at [1003, 63] on link "Next" at bounding box center [971, 65] width 84 height 54
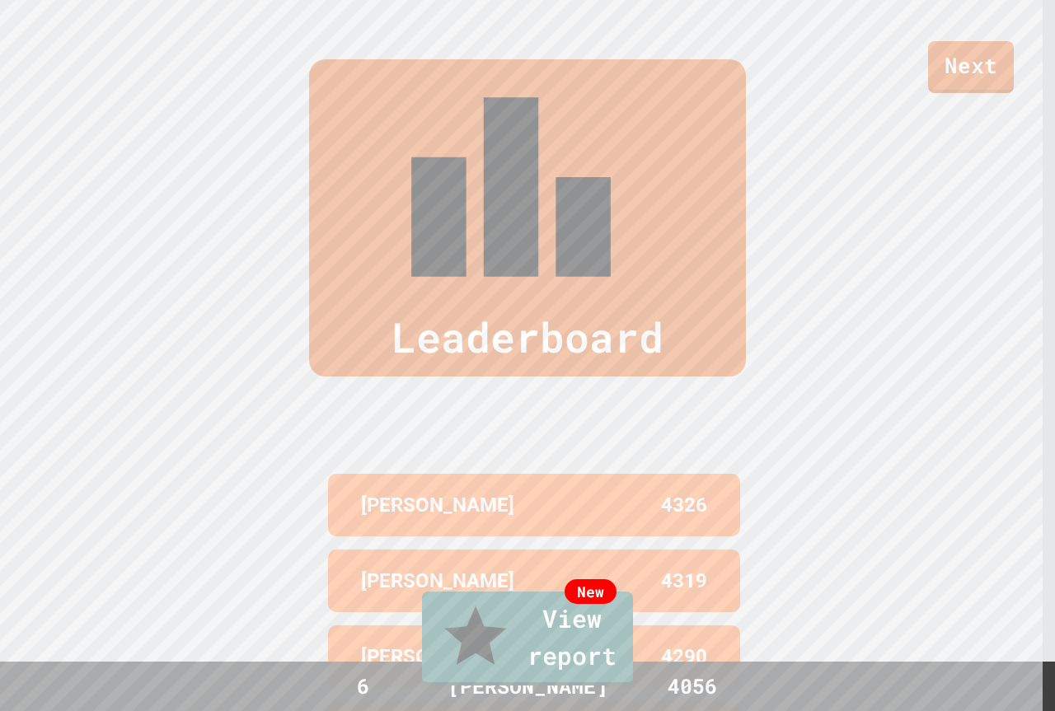
drag, startPoint x: 683, startPoint y: 7, endPoint x: 740, endPoint y: 118, distance: 124.6
drag, startPoint x: 724, startPoint y: 524, endPoint x: 707, endPoint y: 603, distance: 81.0
drag, startPoint x: 707, startPoint y: 603, endPoint x: 559, endPoint y: 687, distance: 169.8
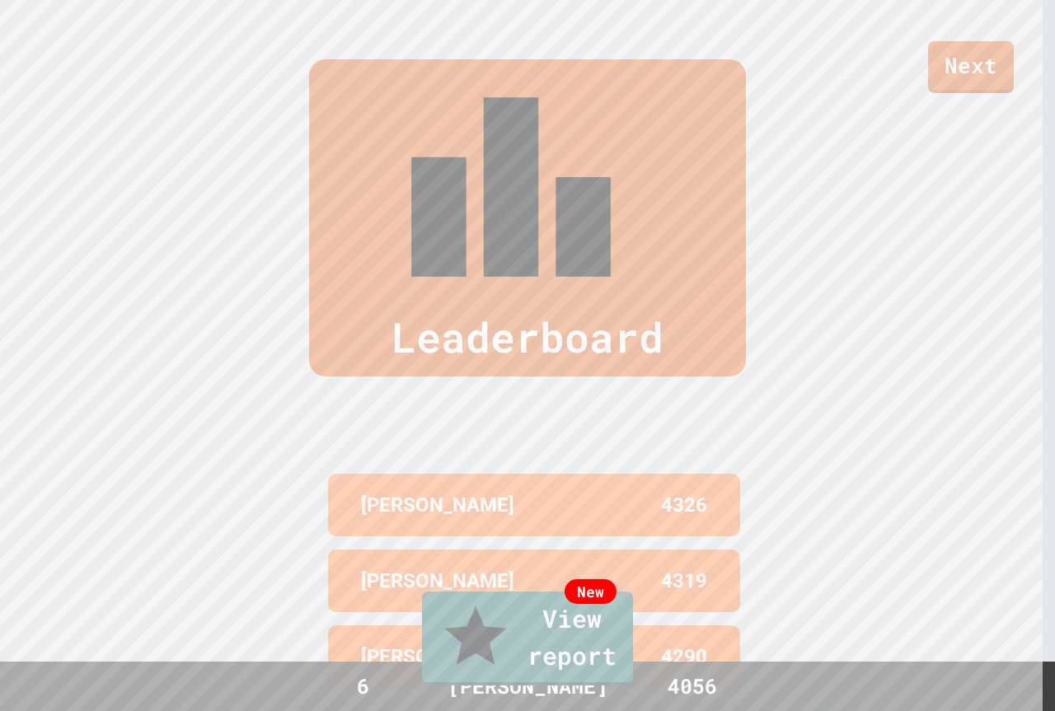
click at [559, 687] on div "New View report" at bounding box center [527, 639] width 1055 height 104
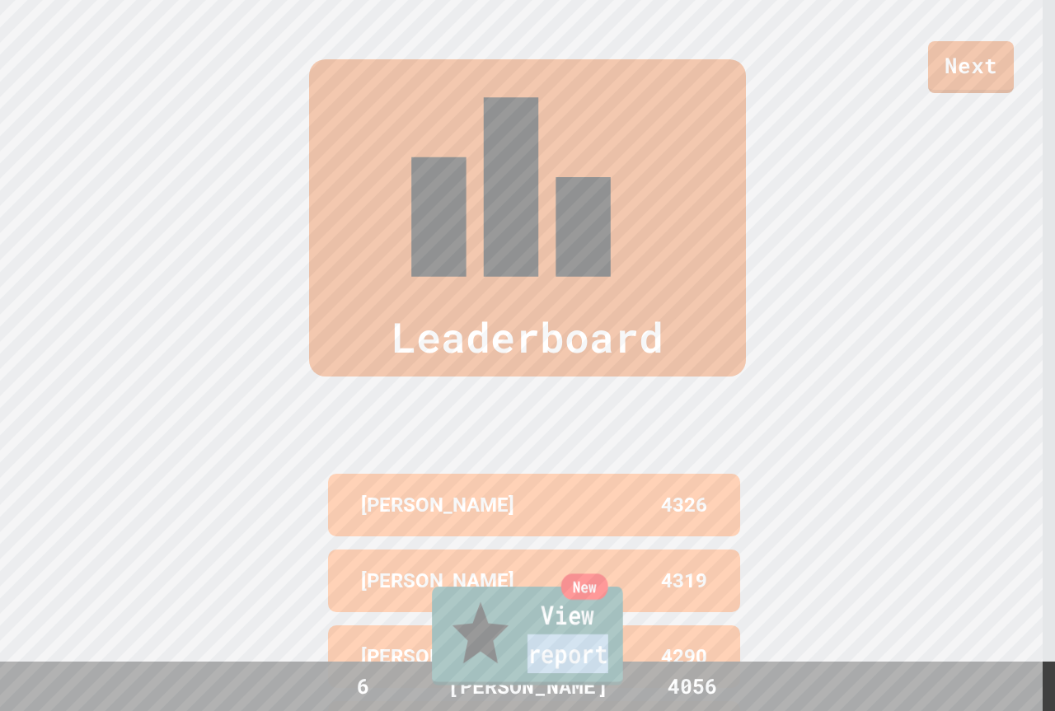
click at [553, 667] on link "New View report" at bounding box center [527, 636] width 191 height 99
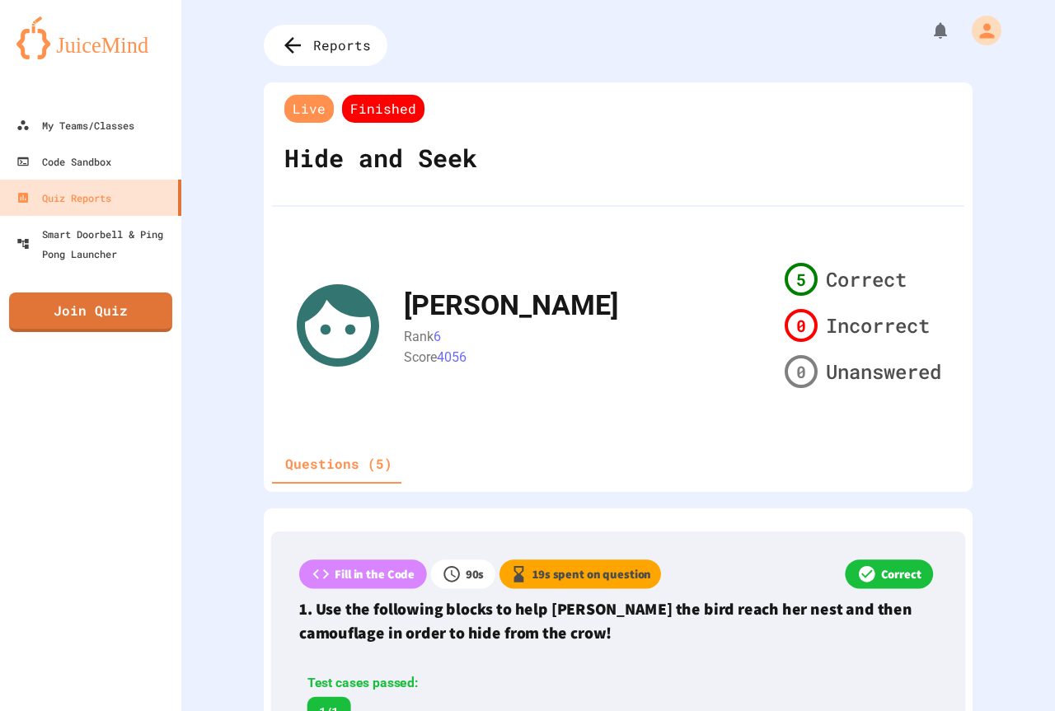
drag, startPoint x: 0, startPoint y: 0, endPoint x: 498, endPoint y: 256, distance: 560.1
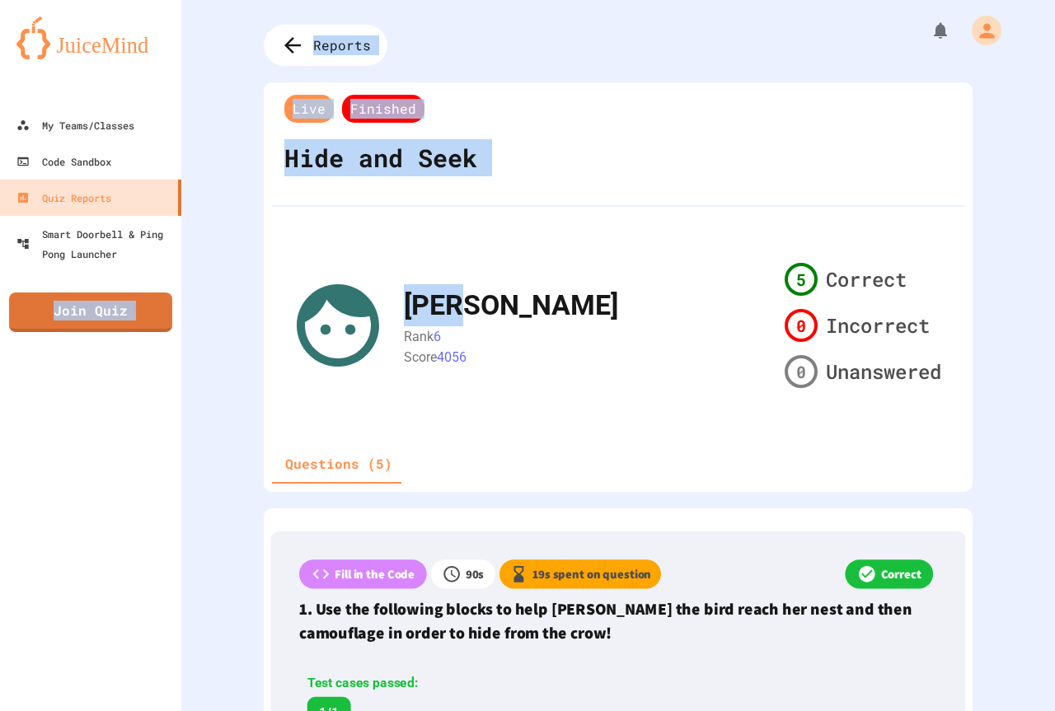
drag, startPoint x: 498, startPoint y: 256, endPoint x: 16, endPoint y: 337, distance: 488.2
click at [16, 337] on div "My Teams/Classes Code Sandbox Quiz Reports Smart Doorbell & Ping Pong Launcher …" at bounding box center [527, 355] width 1055 height 711
click at [705, 58] on div "Reports Live Finished Hide and Seek TROY Rank 6 Score 4056 5 Correct 0 Incorrec…" at bounding box center [618, 355] width 874 height 711
drag, startPoint x: 721, startPoint y: 209, endPoint x: 707, endPoint y: 199, distance: 17.0
click at [707, 199] on div "Live Finished Hide and Seek TROY Rank 6 Score 4056 5 Correct 0 Incorrect 0 Unan…" at bounding box center [618, 287] width 709 height 410
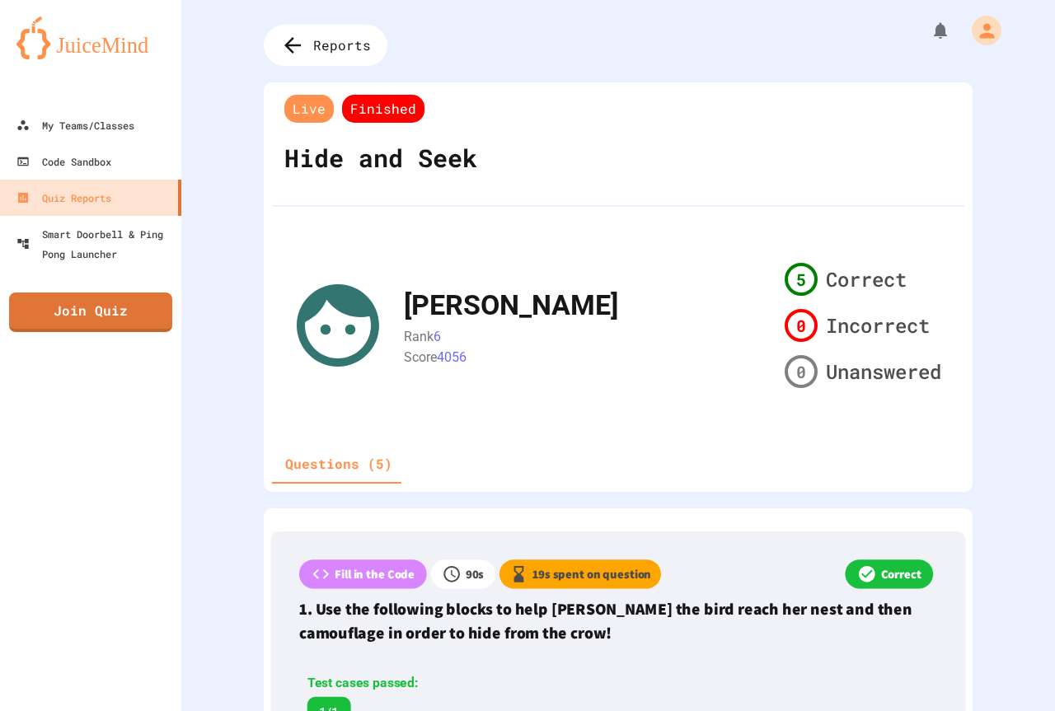
drag, startPoint x: 565, startPoint y: 195, endPoint x: 575, endPoint y: 185, distance: 14.0
click at [568, 191] on div "Live Finished Hide and Seek" at bounding box center [618, 149] width 693 height 116
click at [63, 334] on div "My Teams/Classes Code Sandbox Quiz Reports Smart Doorbell & Ping Pong Launcher …" at bounding box center [90, 355] width 181 height 711
click at [82, 328] on link "Join Quiz" at bounding box center [90, 312] width 164 height 40
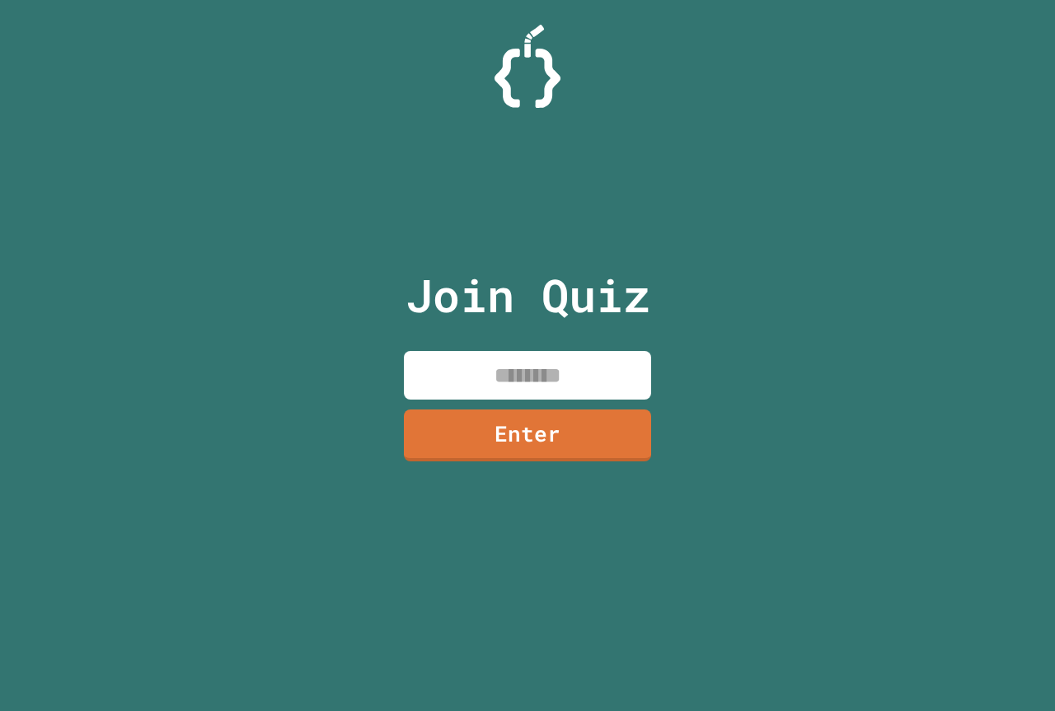
click at [508, 355] on input at bounding box center [527, 375] width 247 height 49
drag, startPoint x: 426, startPoint y: 540, endPoint x: 317, endPoint y: 180, distance: 376.6
click at [317, 180] on div "Join Quiz Enter" at bounding box center [527, 355] width 1055 height 711
click at [530, 393] on input at bounding box center [527, 375] width 247 height 49
type input "********"
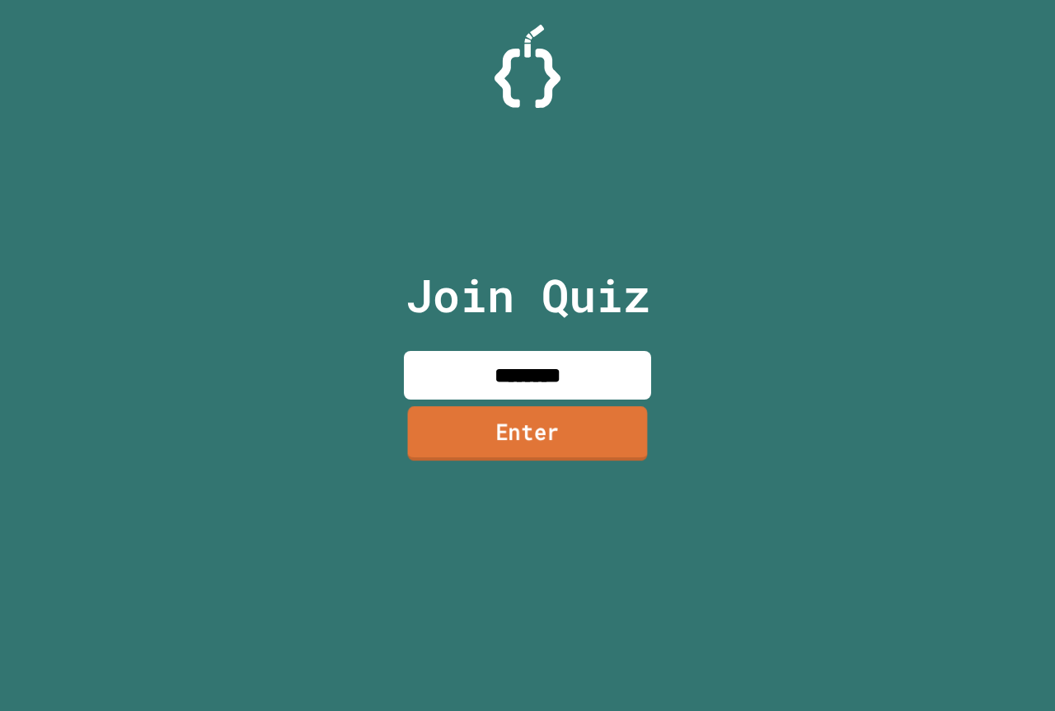
click at [530, 453] on link "Enter" at bounding box center [528, 433] width 240 height 54
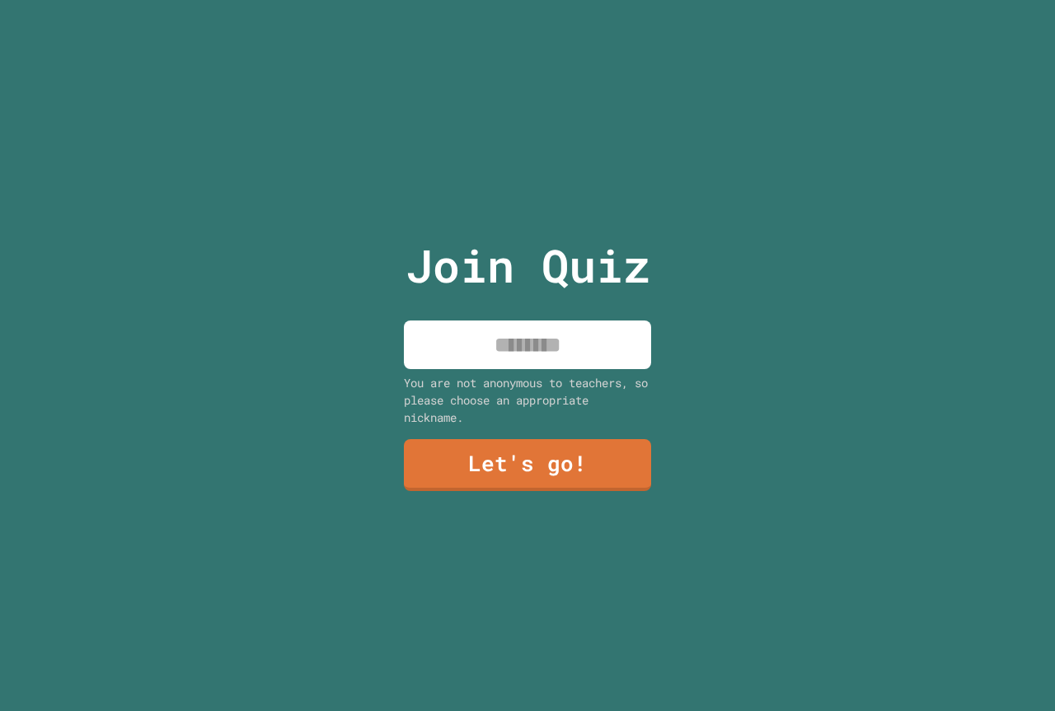
click at [533, 361] on input at bounding box center [527, 345] width 247 height 49
type input "****"
click at [575, 474] on link "Let's go!" at bounding box center [527, 465] width 249 height 53
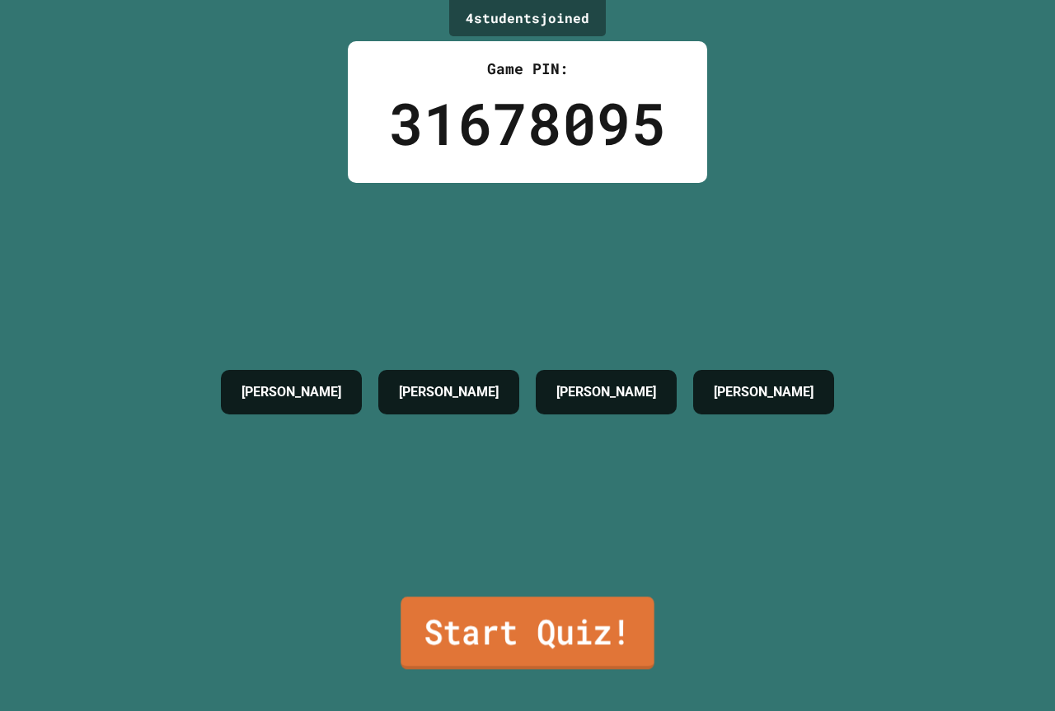
click at [526, 618] on link "Start Quiz!" at bounding box center [527, 633] width 253 height 73
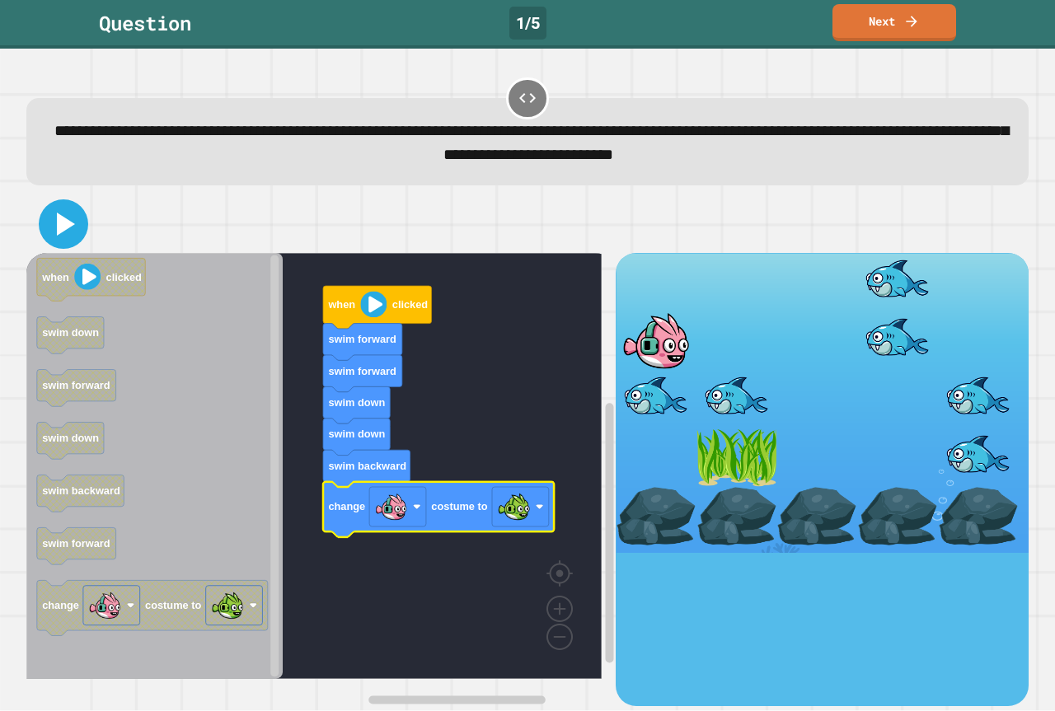
click at [58, 215] on icon at bounding box center [64, 224] width 40 height 40
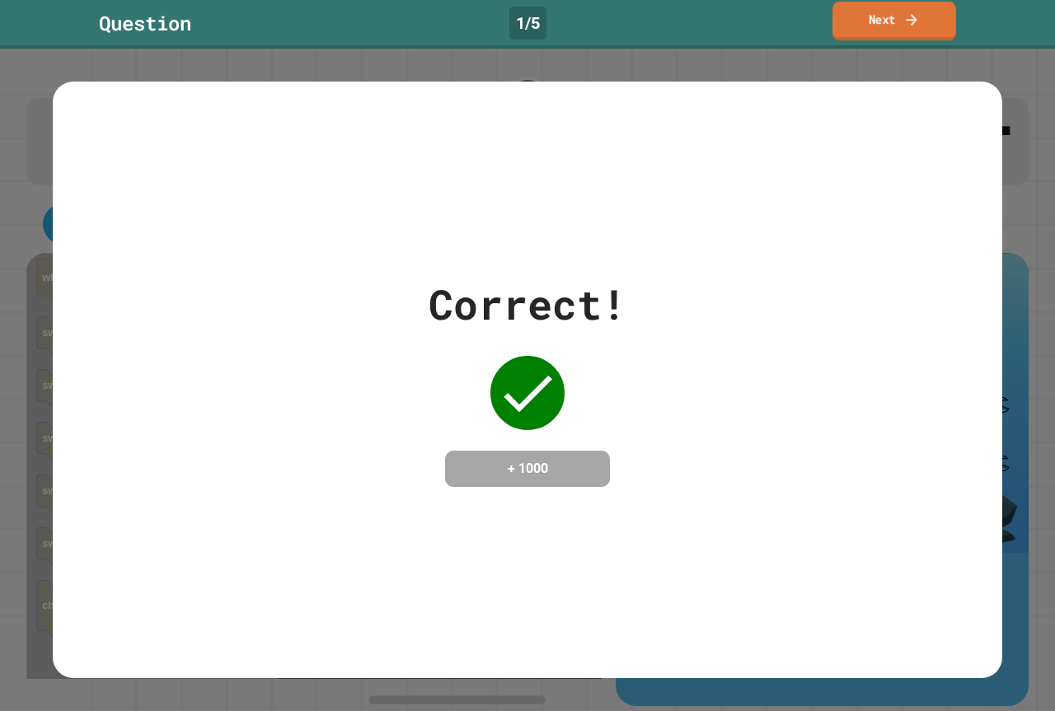
click at [904, 21] on icon at bounding box center [912, 19] width 16 height 17
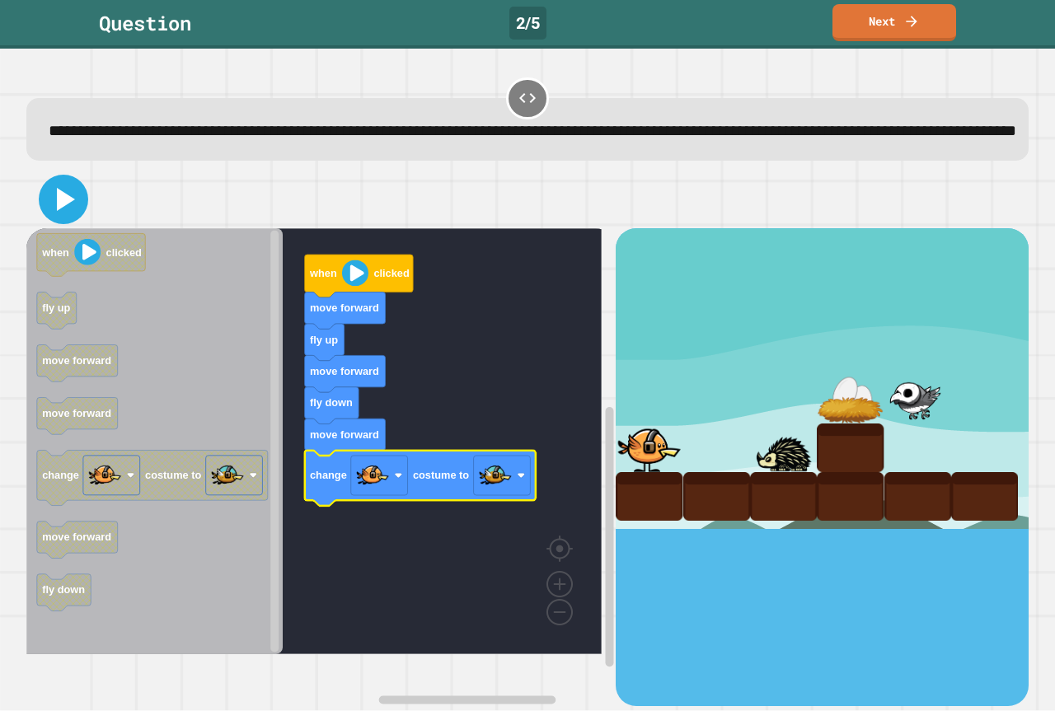
click at [74, 219] on icon at bounding box center [64, 200] width 40 height 40
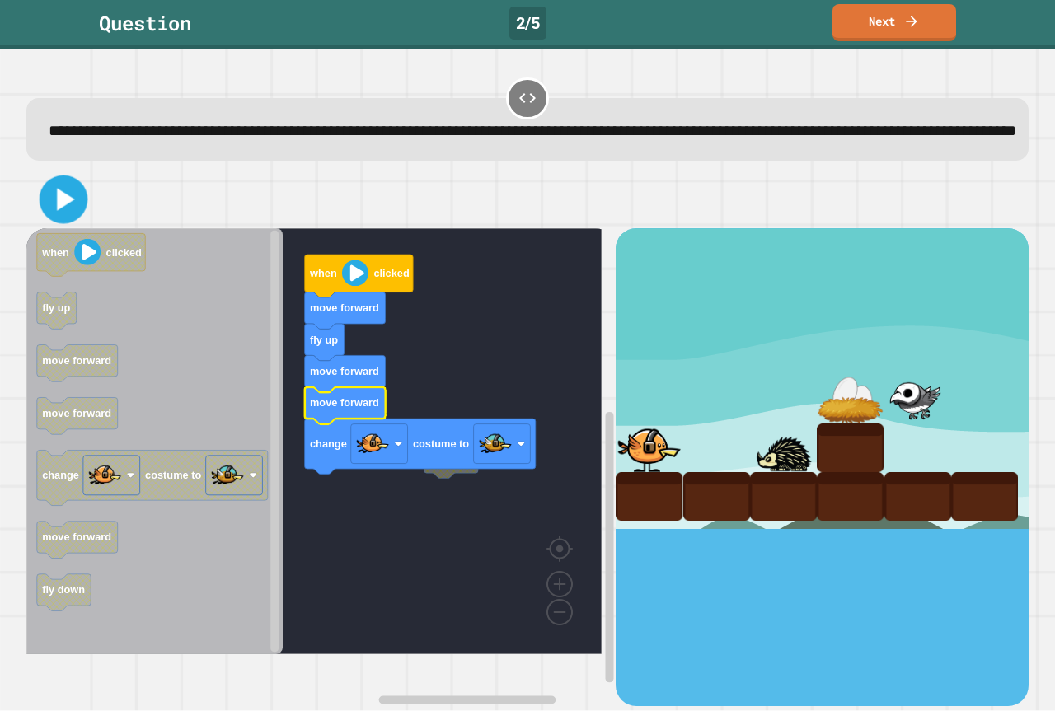
click at [74, 213] on icon at bounding box center [64, 200] width 39 height 39
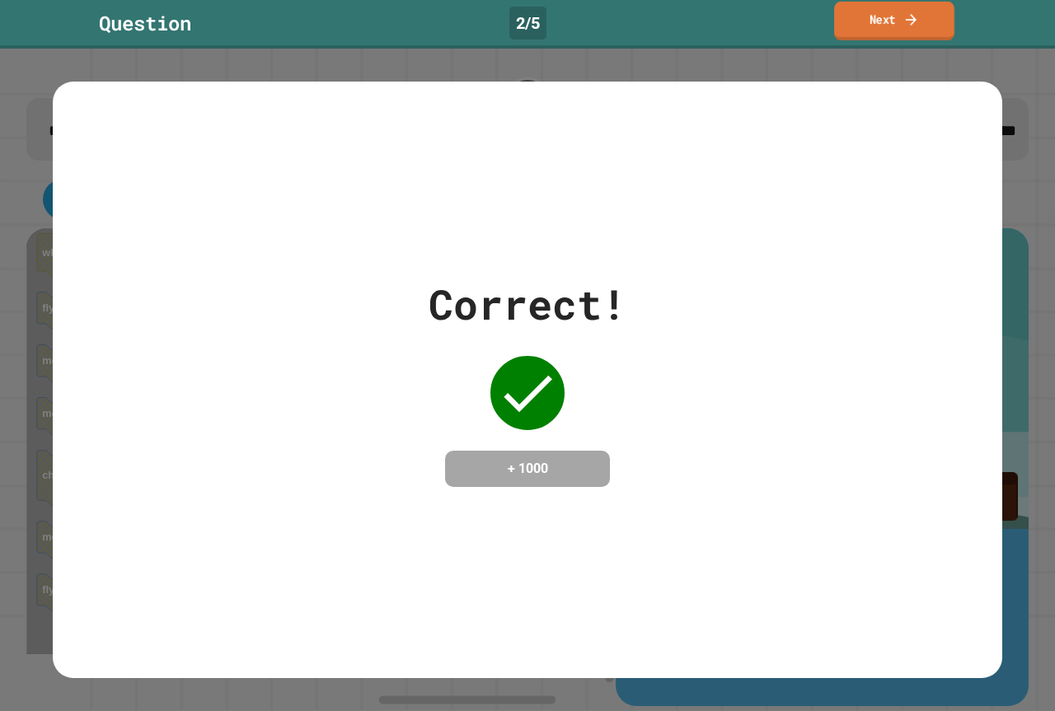
click at [857, 9] on link "Next" at bounding box center [894, 21] width 120 height 39
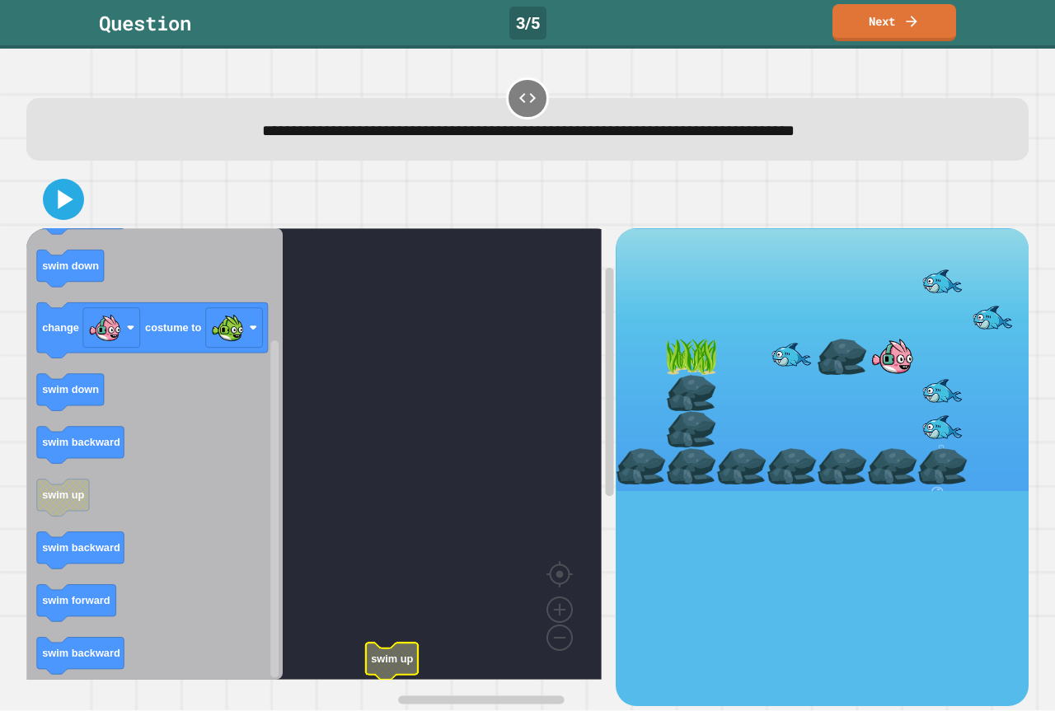
click at [406, 499] on rect "Blockly Workspace" at bounding box center [313, 454] width 575 height 452
click at [82, 369] on icon "when clicked swim up swim backward swim down change costume to swim down swim b…" at bounding box center [154, 454] width 256 height 452
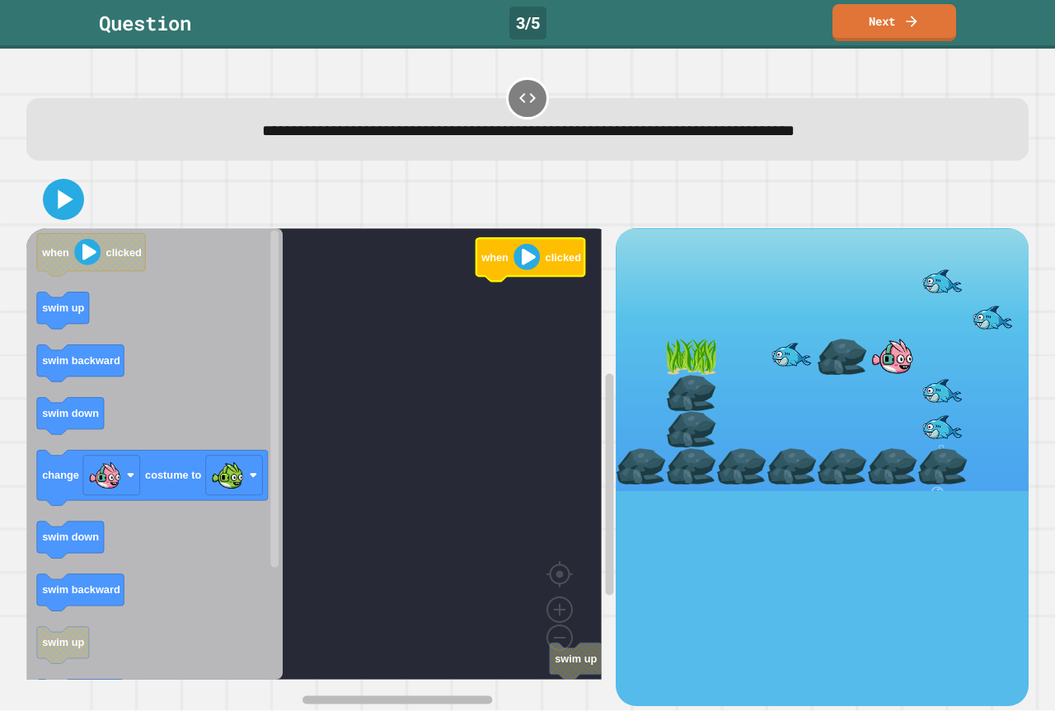
click at [413, 528] on div "swim up when clicked when clicked swim up swim backward swim down change costum…" at bounding box center [320, 466] width 589 height 477
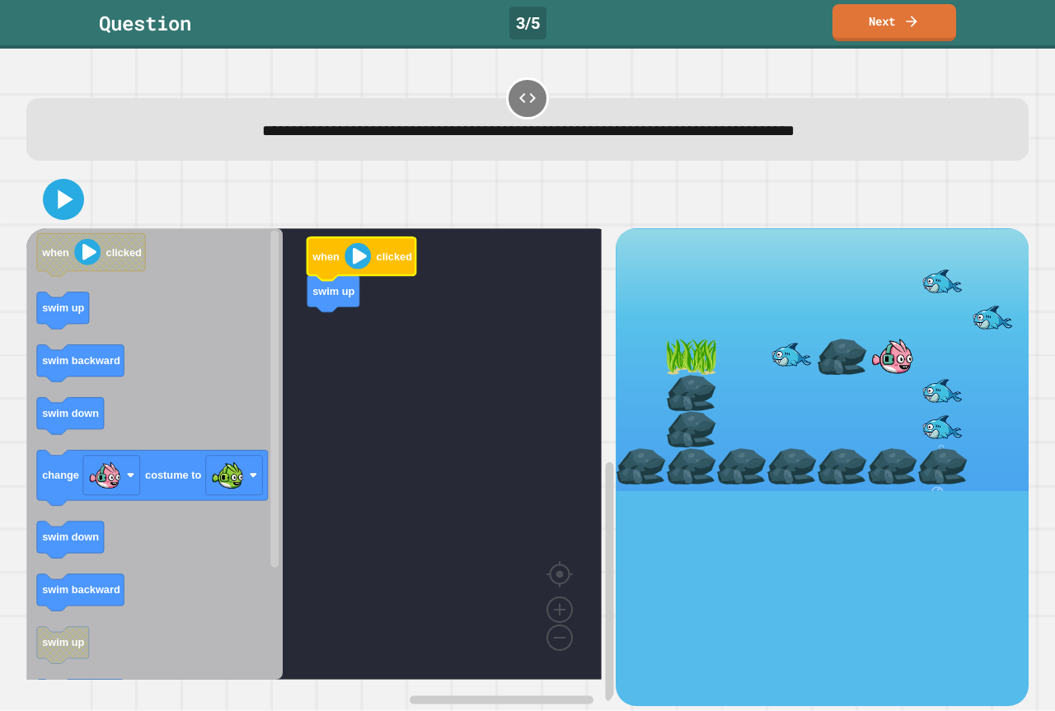
click at [95, 387] on icon "Blockly Workspace" at bounding box center [154, 454] width 256 height 452
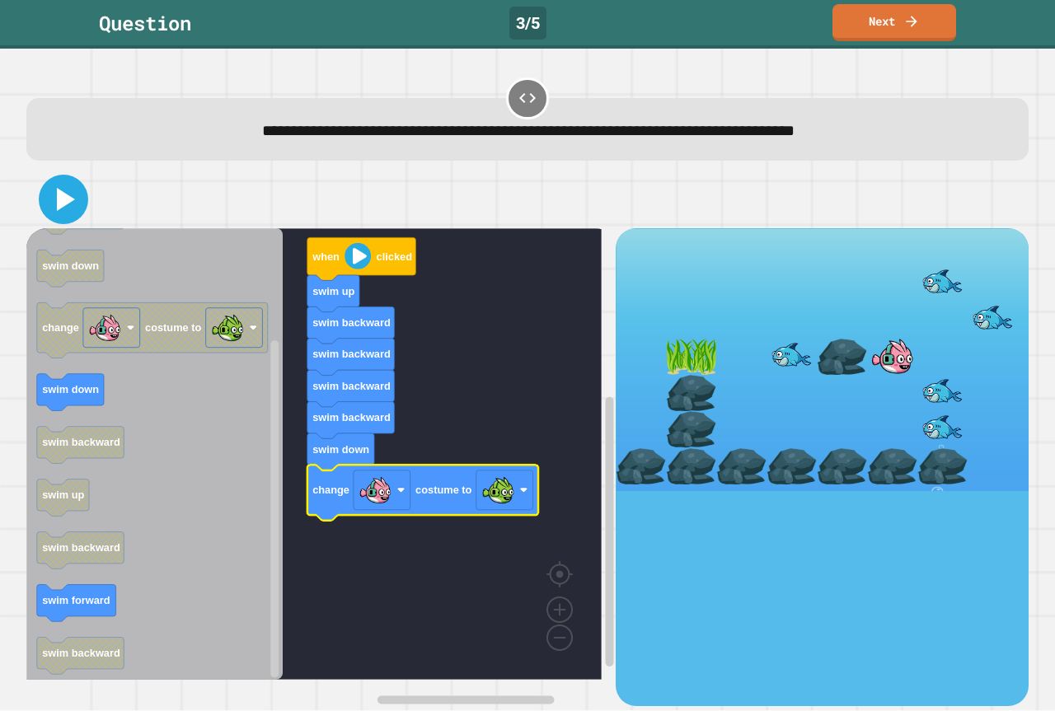
click at [66, 190] on icon at bounding box center [64, 200] width 40 height 40
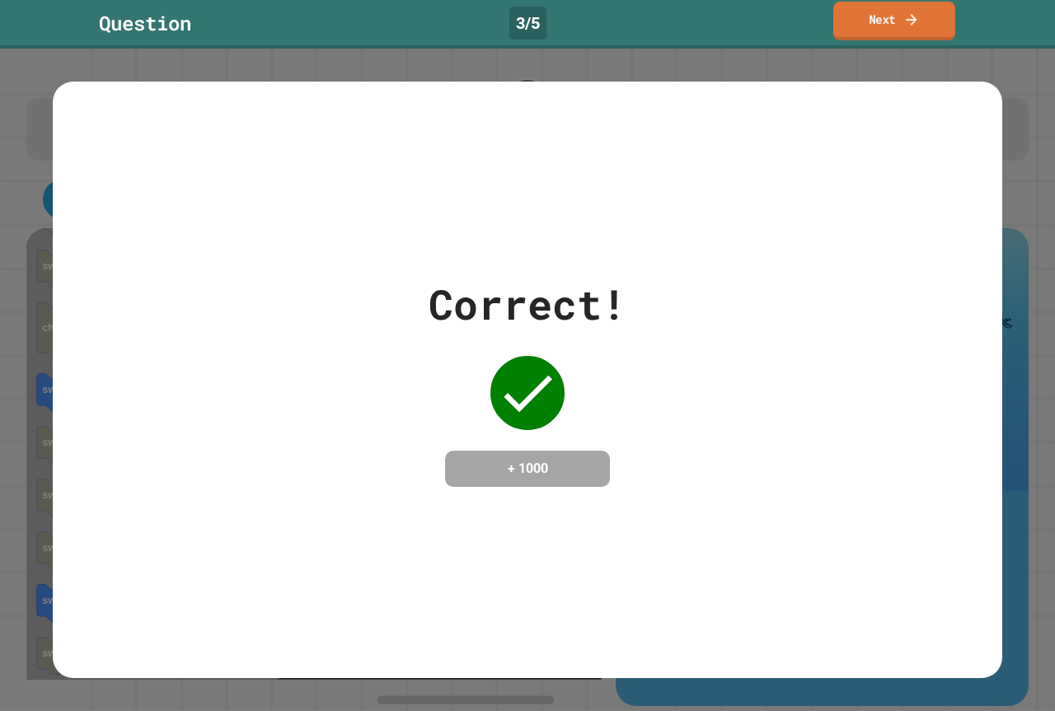
click at [884, 27] on link "Next" at bounding box center [894, 21] width 122 height 39
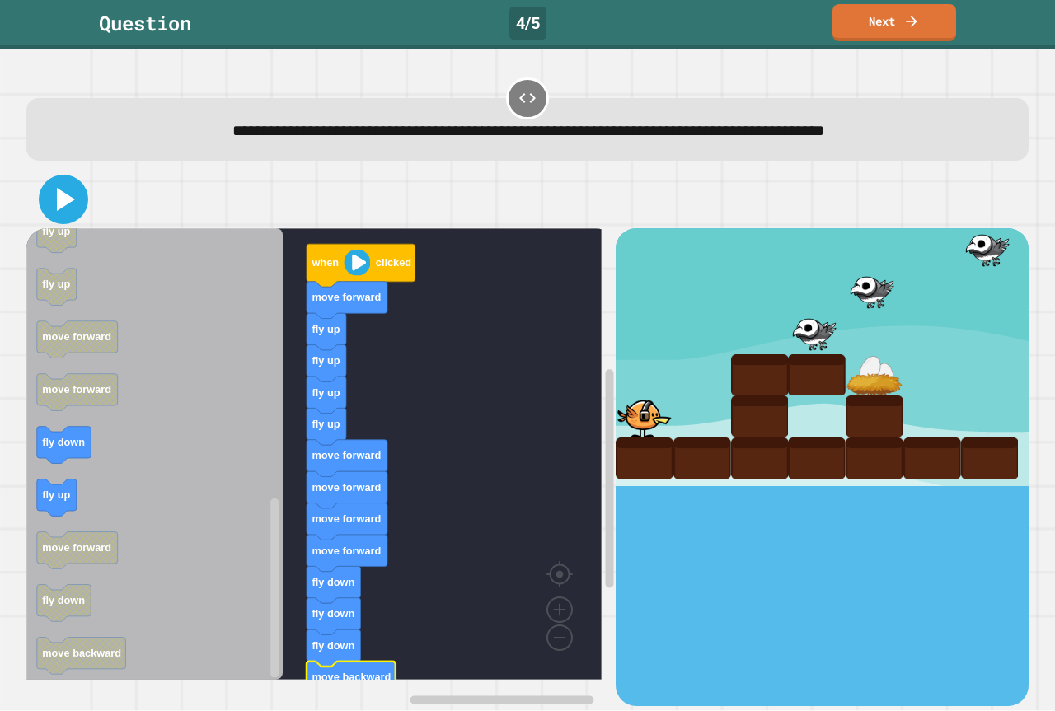
click at [63, 186] on icon at bounding box center [64, 200] width 40 height 40
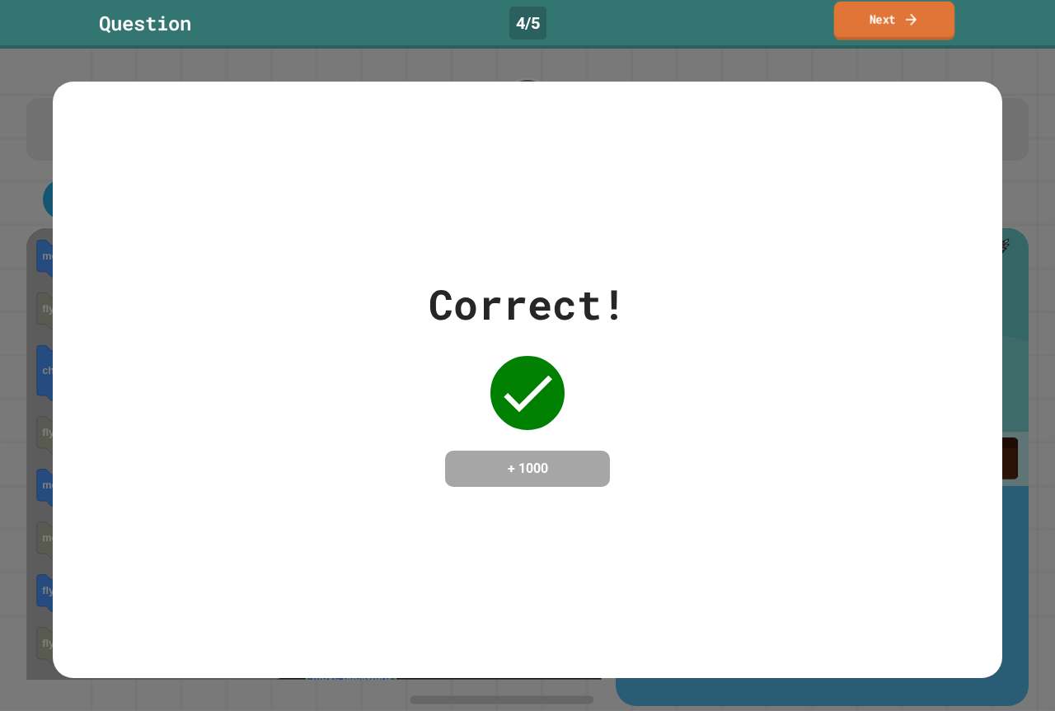
click at [884, 20] on link "Next" at bounding box center [894, 21] width 121 height 39
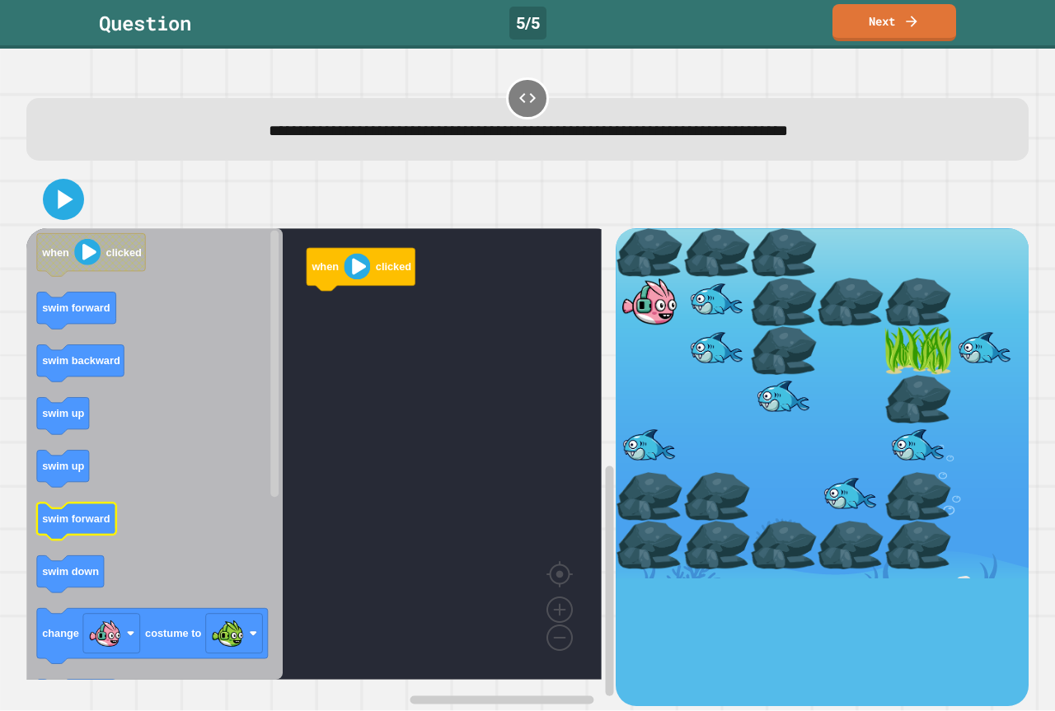
click at [84, 526] on text "swim forward" at bounding box center [76, 520] width 68 height 12
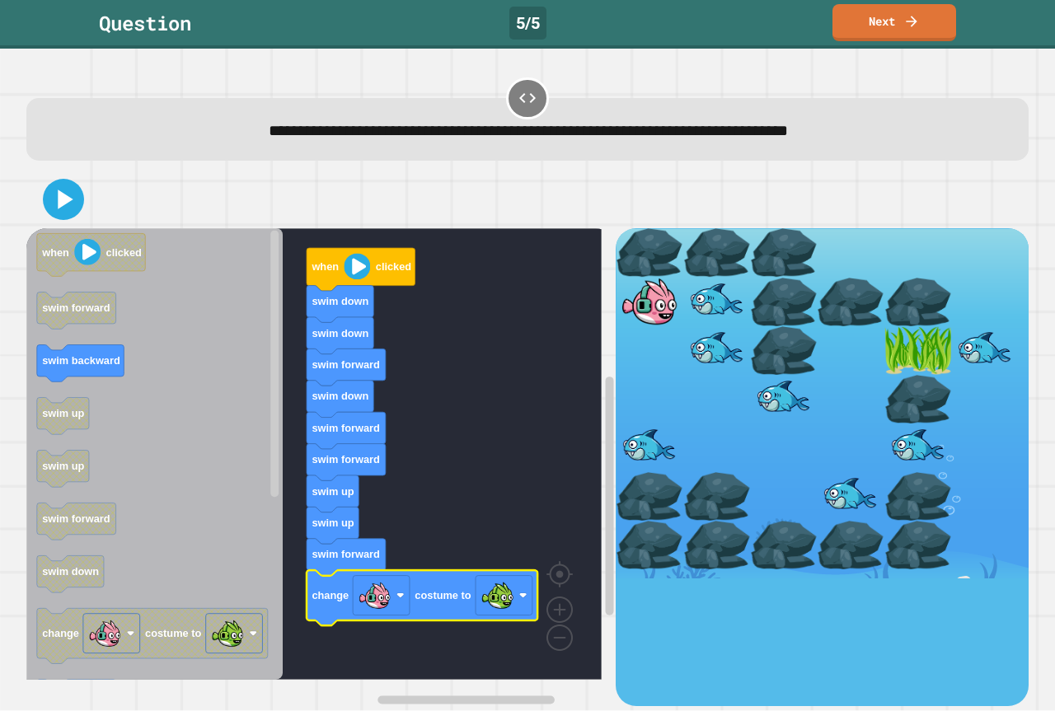
click at [64, 220] on div at bounding box center [527, 200] width 1003 height 58
click at [64, 219] on icon at bounding box center [64, 200] width 40 height 40
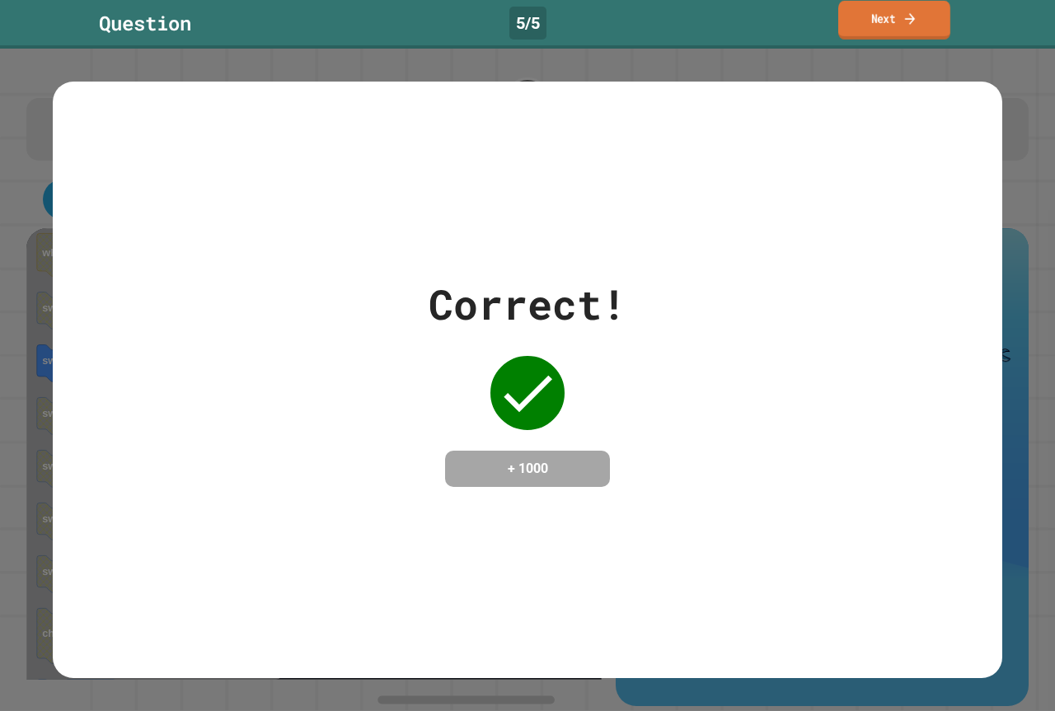
click at [866, 20] on link "Next" at bounding box center [894, 20] width 112 height 39
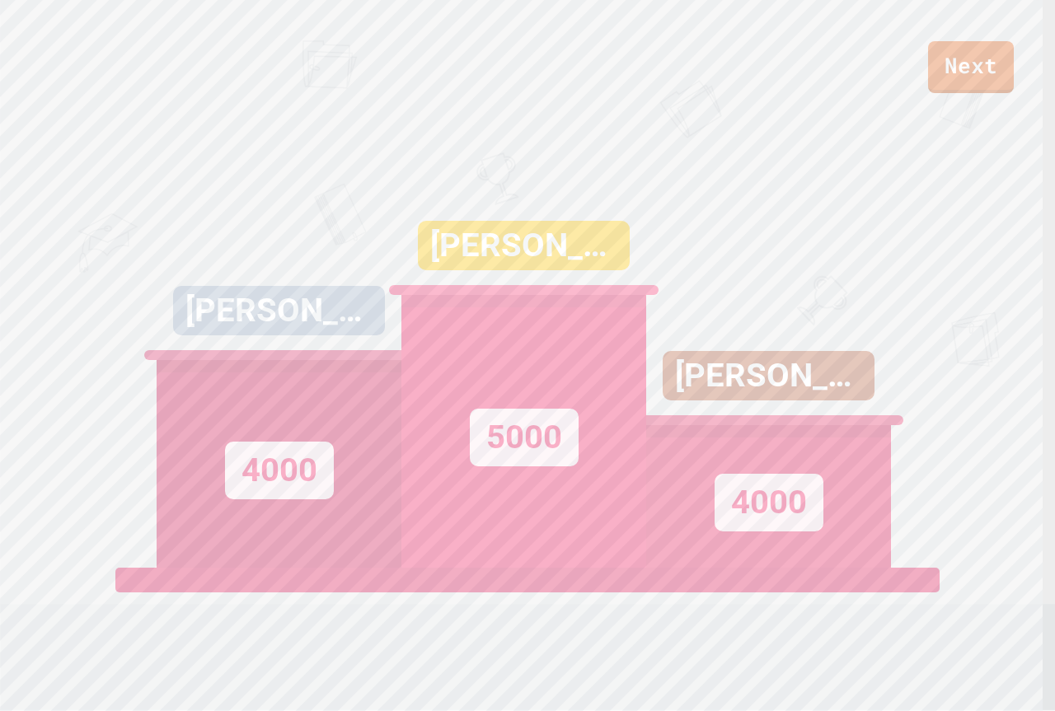
drag, startPoint x: 861, startPoint y: 176, endPoint x: 660, endPoint y: 92, distance: 217.7
click at [662, 87] on div "Next" at bounding box center [527, 46] width 1055 height 93
drag, startPoint x: 942, startPoint y: 85, endPoint x: 946, endPoint y: 76, distance: 9.6
click at [946, 76] on link "Next" at bounding box center [970, 64] width 77 height 54
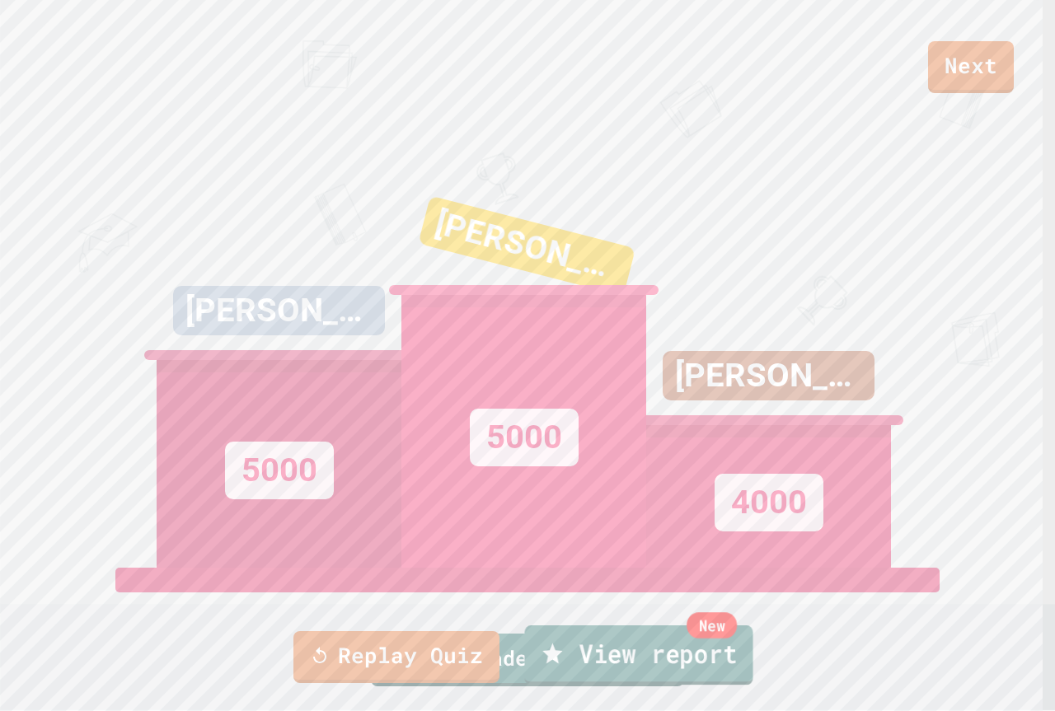
click at [713, 672] on link "New View report" at bounding box center [638, 655] width 228 height 59
